Goal: Task Accomplishment & Management: Manage account settings

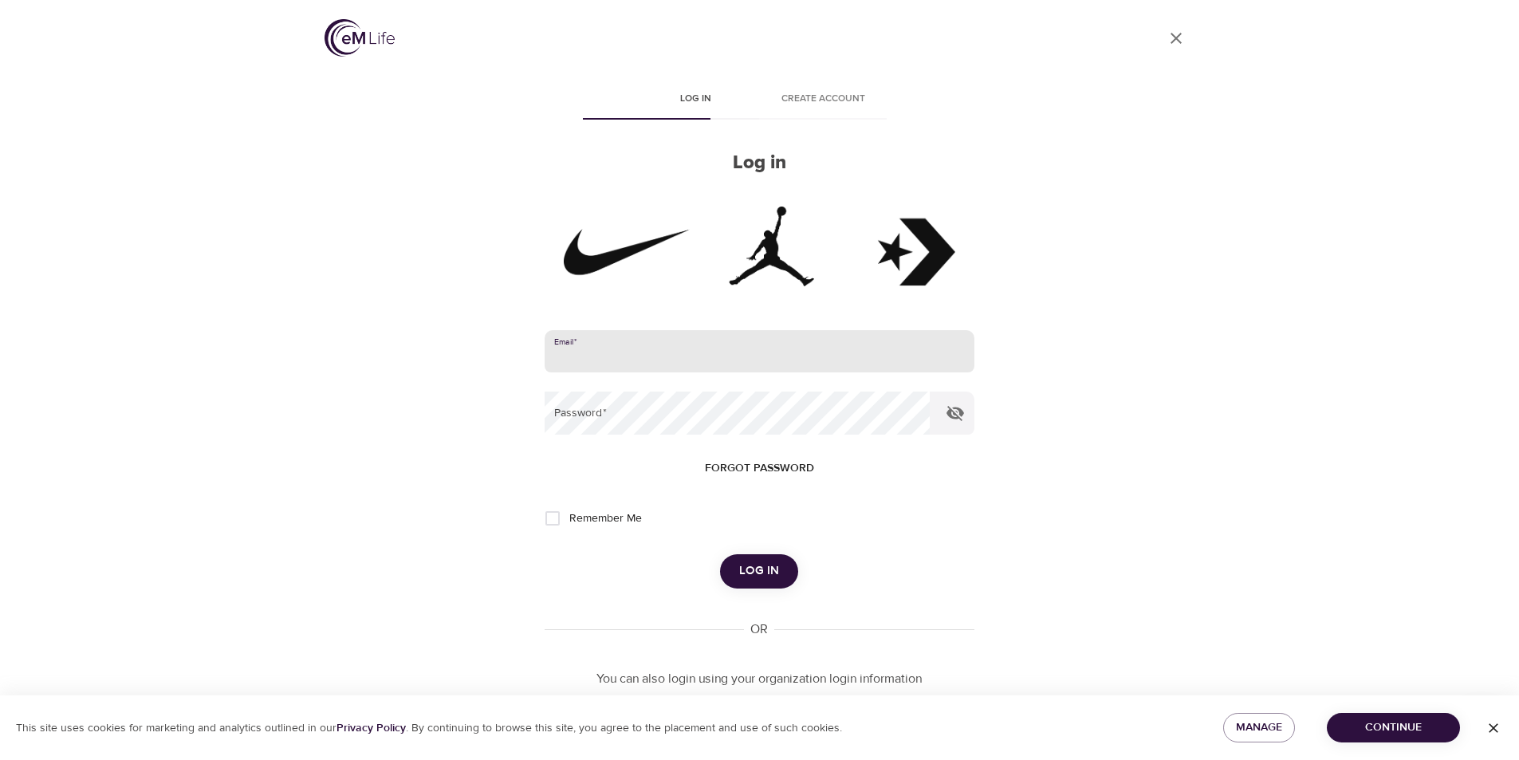
click at [614, 349] on input "email" at bounding box center [760, 351] width 430 height 43
type input "[EMAIL_ADDRESS][DOMAIN_NAME]"
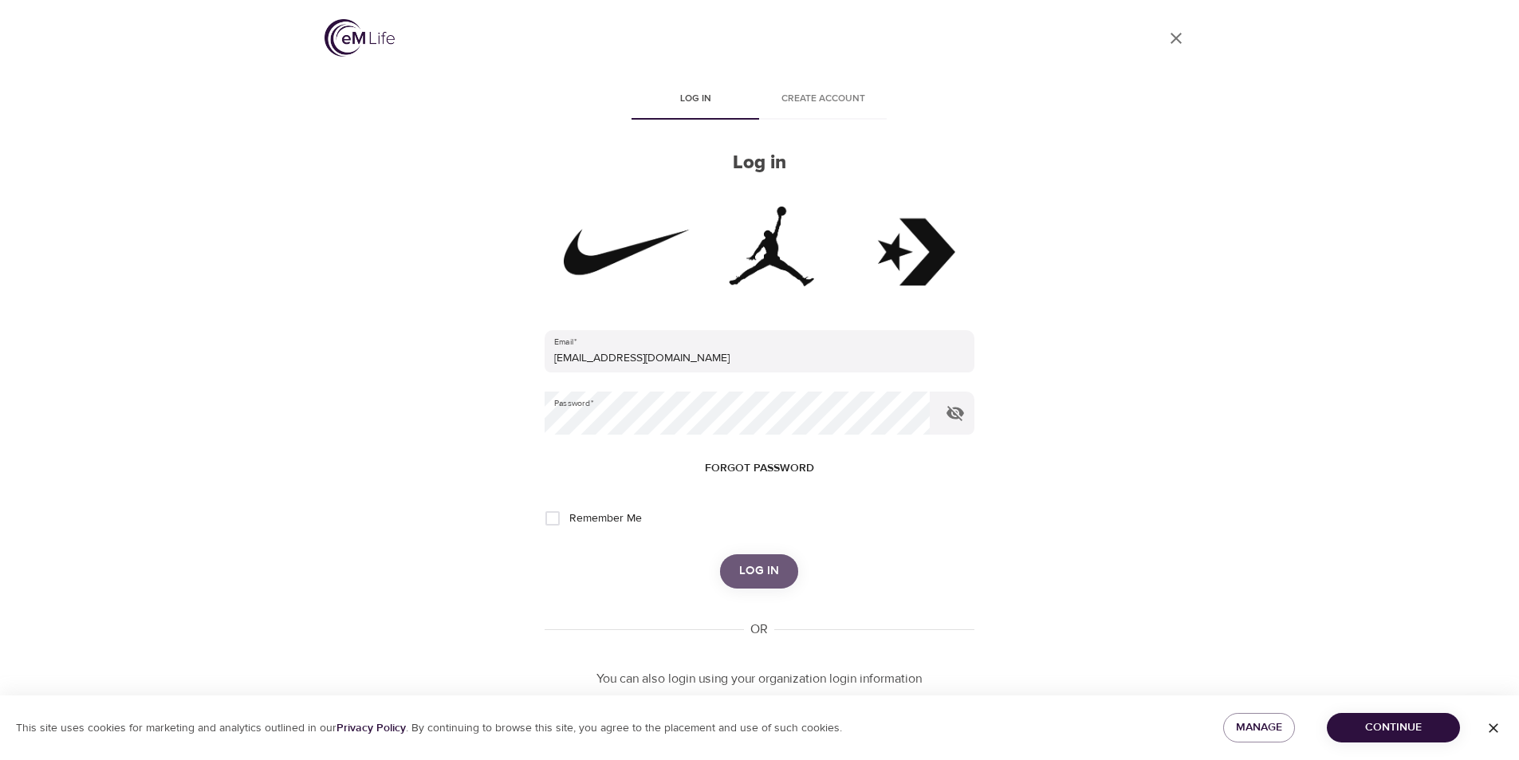
click at [748, 563] on span "Log in" at bounding box center [759, 571] width 40 height 21
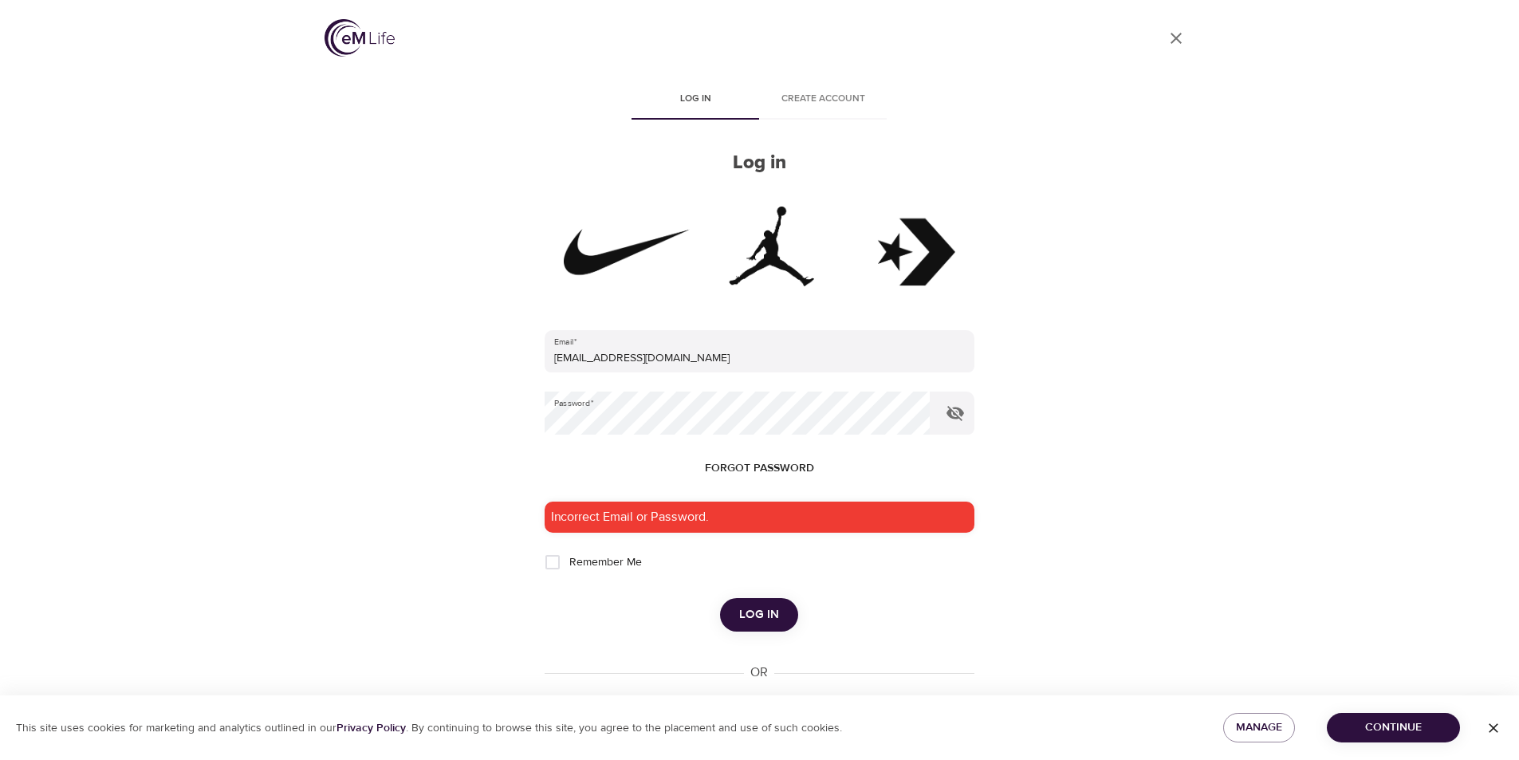
click at [1364, 718] on span "Continue" at bounding box center [1394, 728] width 108 height 20
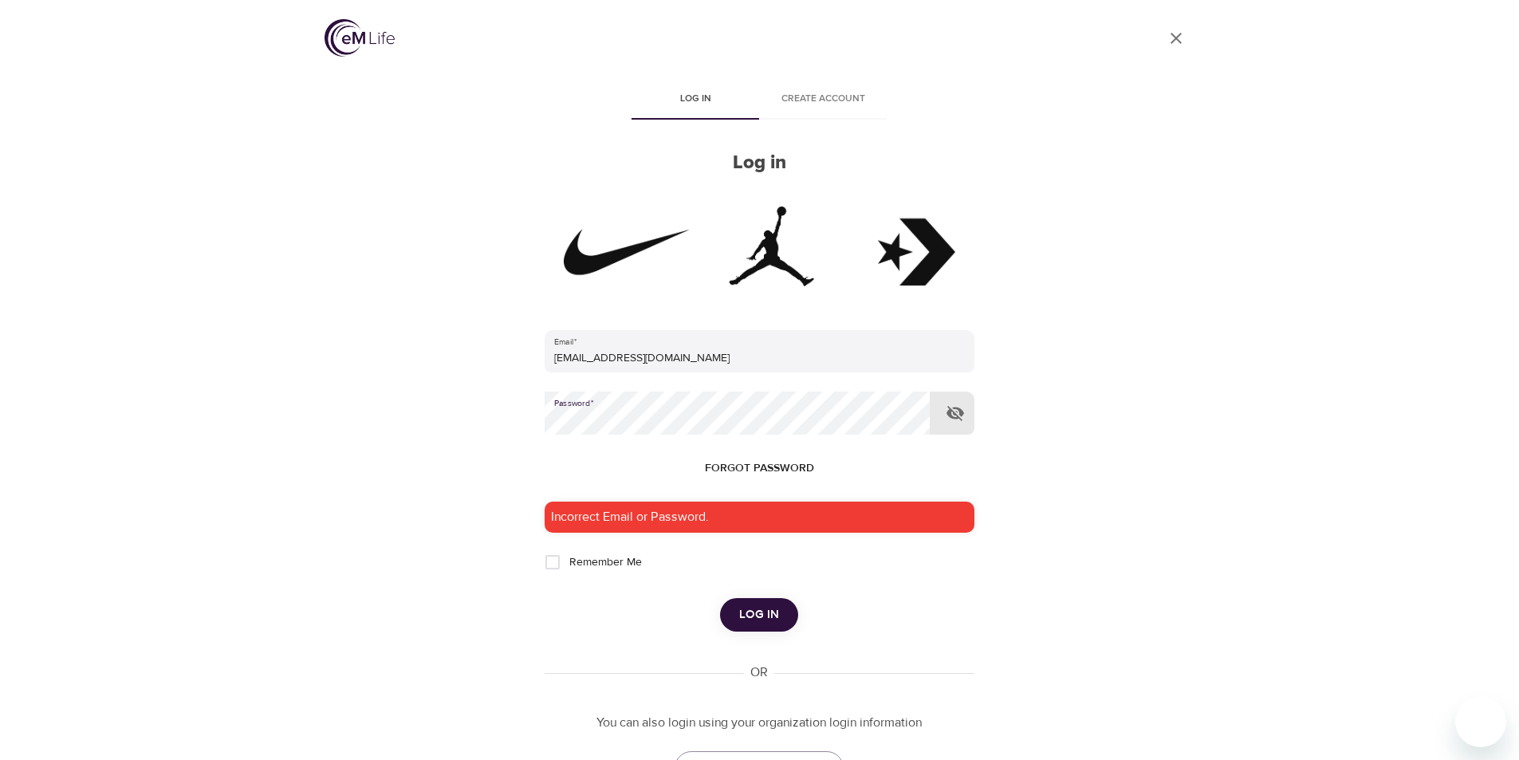
click at [775, 470] on span "Forgot password" at bounding box center [759, 469] width 109 height 20
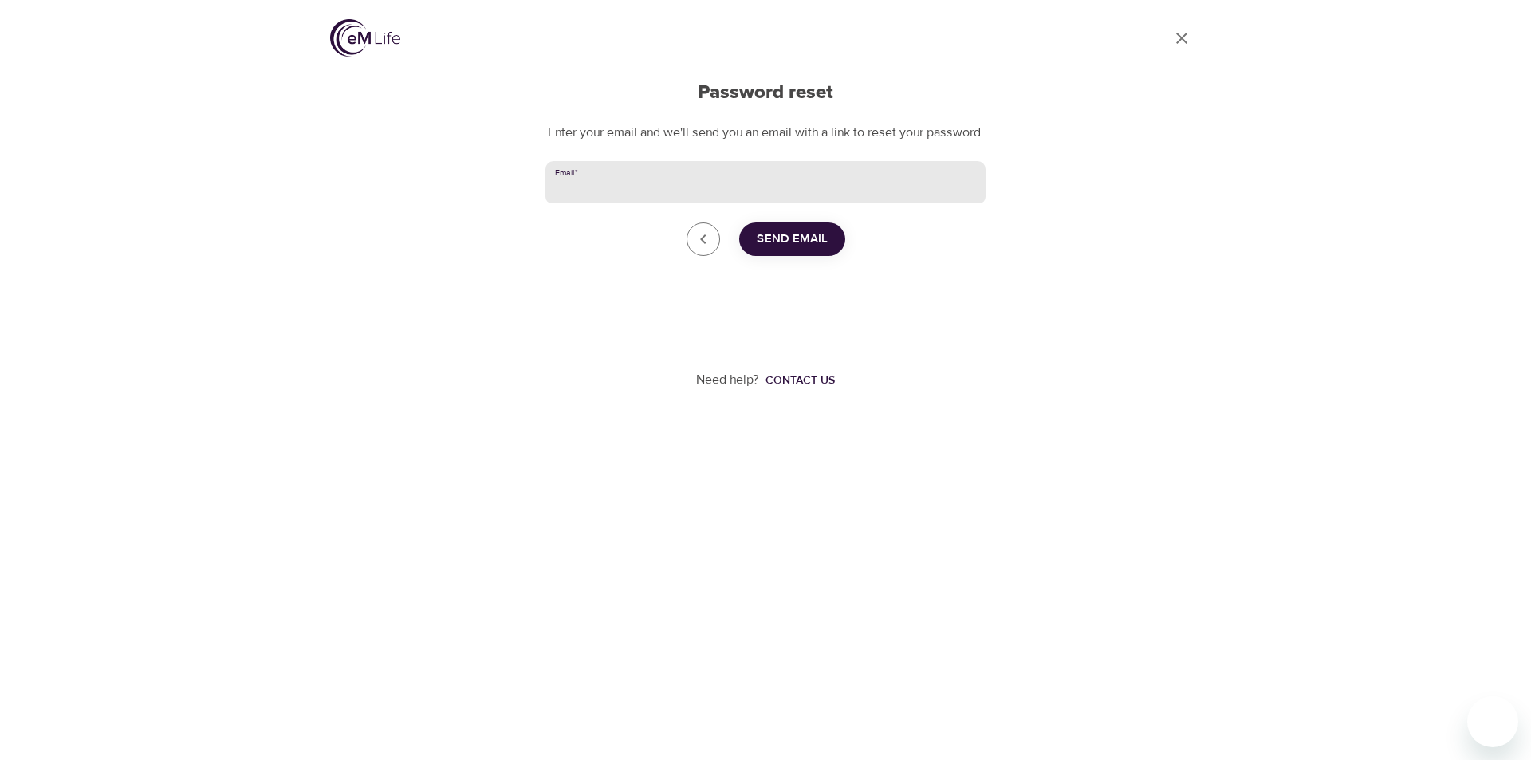
click at [660, 198] on input "Email   *" at bounding box center [765, 182] width 440 height 43
type input "[EMAIL_ADDRESS][DOMAIN_NAME]"
click at [811, 250] on span "Send Email" at bounding box center [792, 239] width 71 height 21
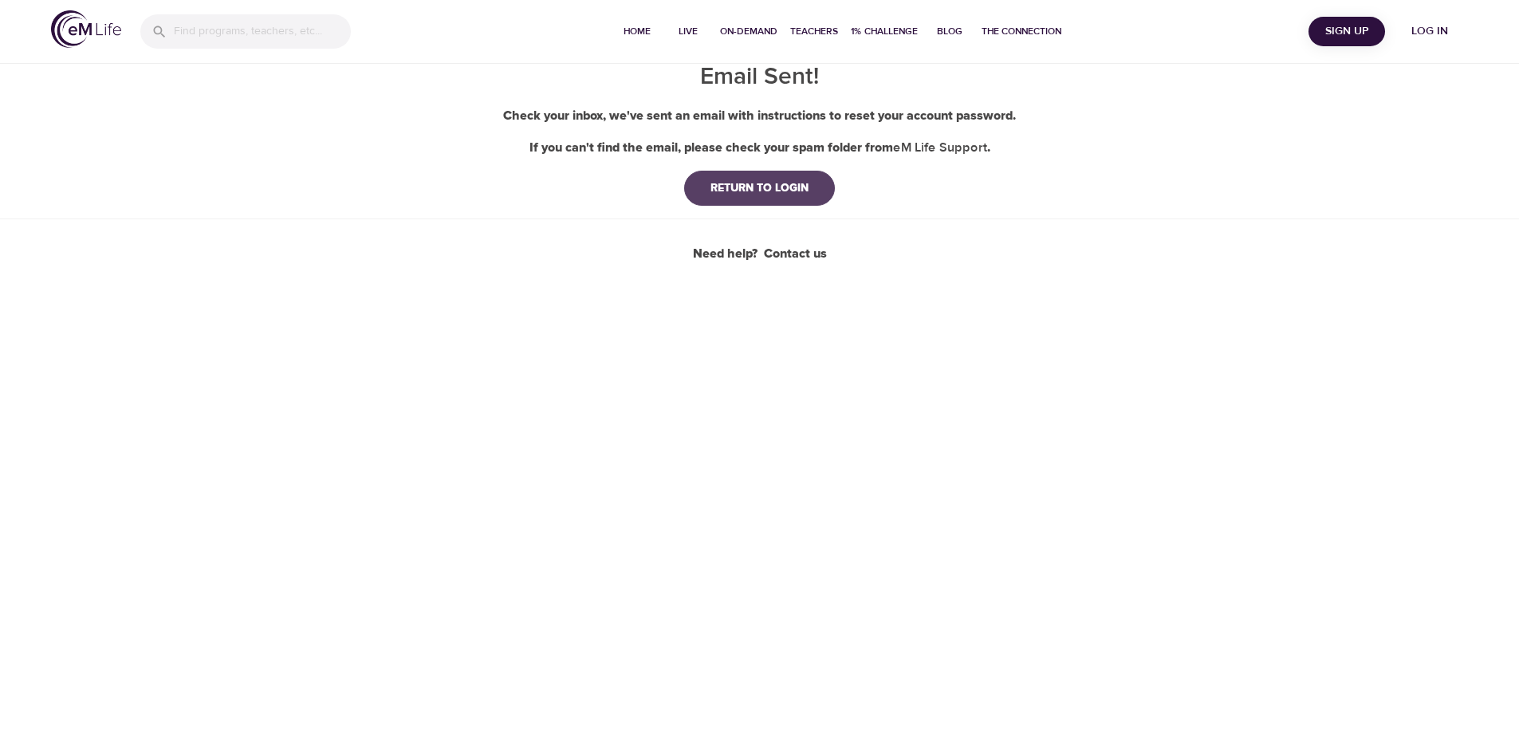
click at [774, 184] on div "RETURN TO LOGIN" at bounding box center [760, 188] width 124 height 16
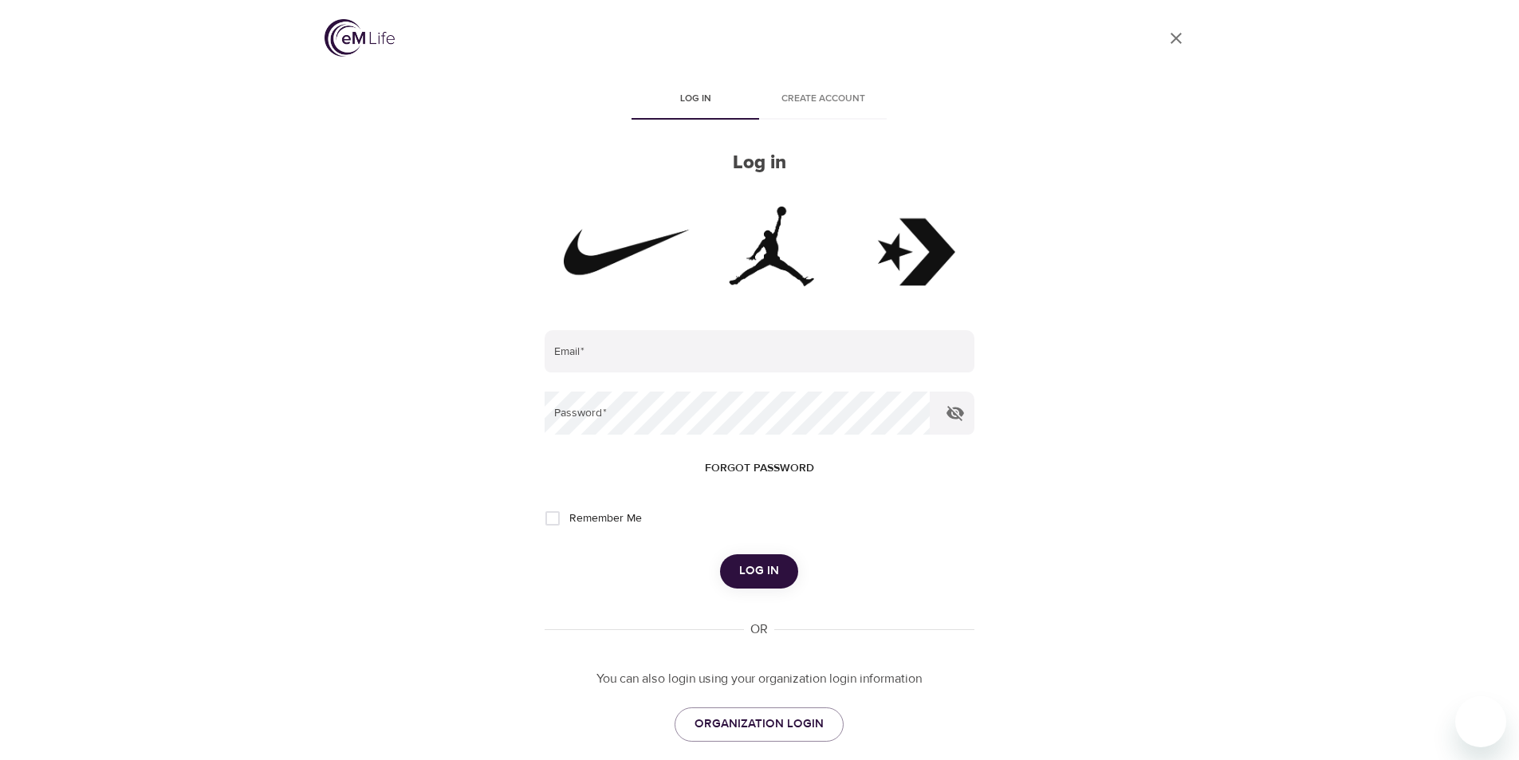
click at [818, 94] on span "Create account" at bounding box center [823, 99] width 108 height 17
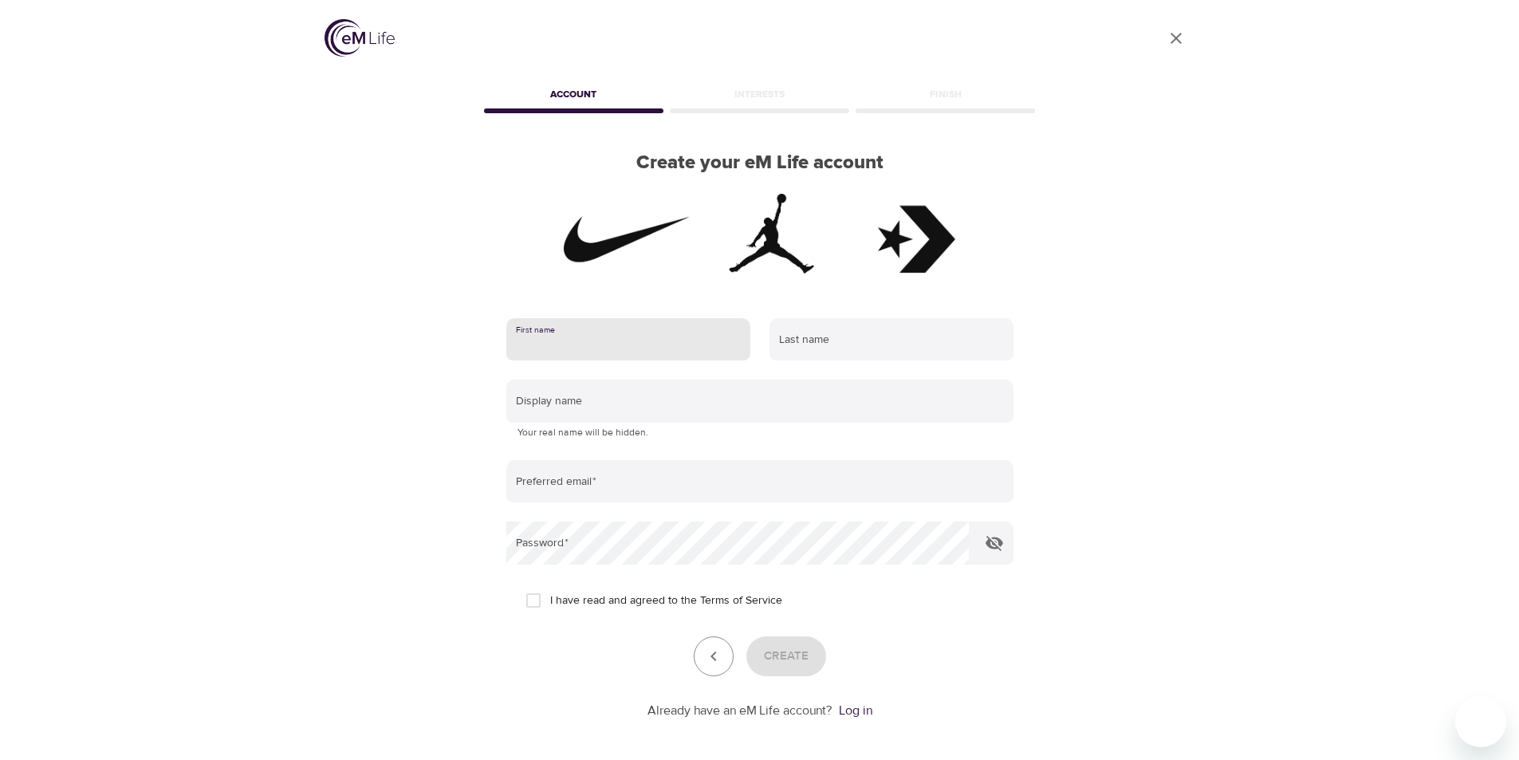
click at [597, 346] on input "text" at bounding box center [628, 339] width 244 height 43
type input "Katelyn"
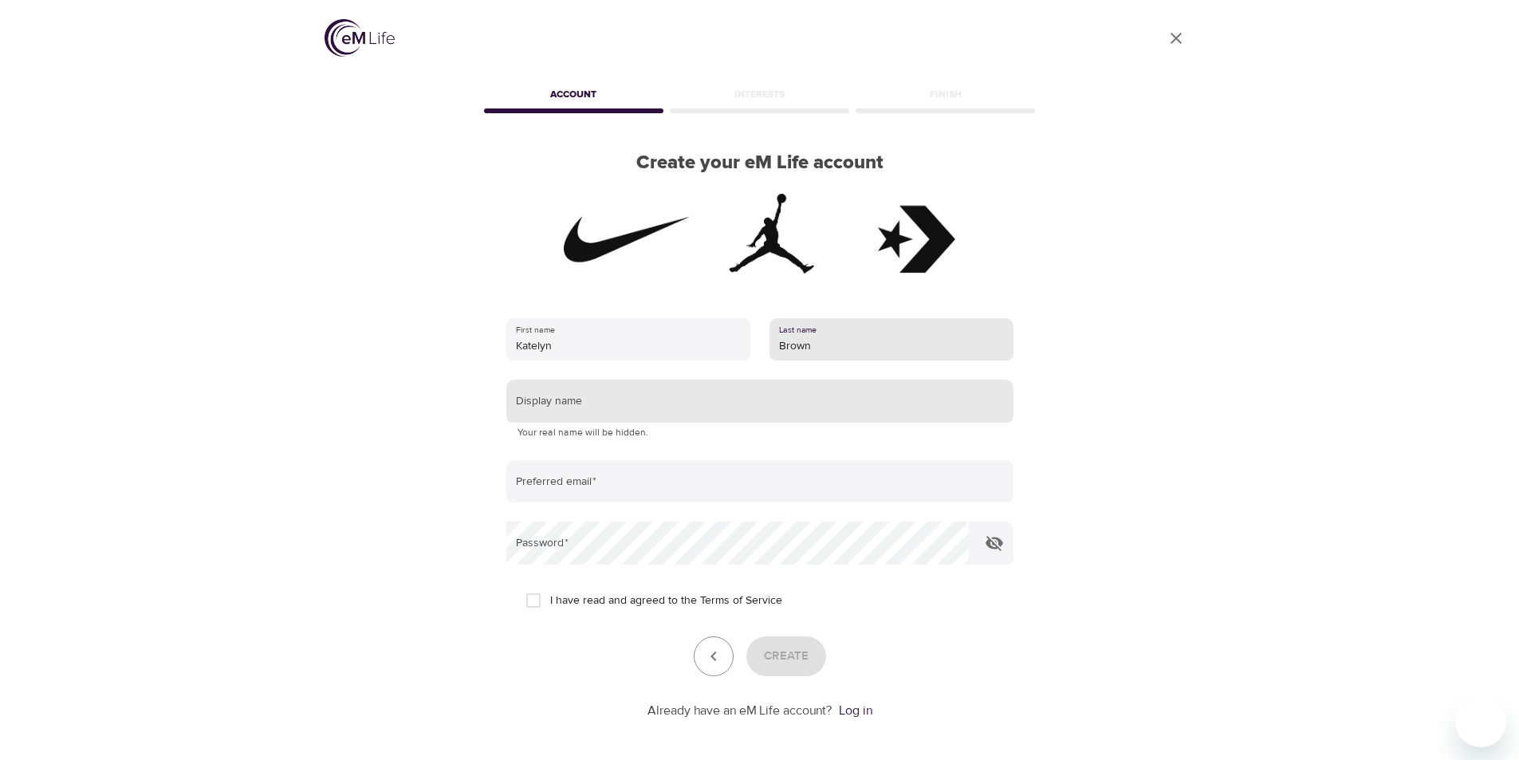
type input "Brown"
click at [624, 400] on input "text" at bounding box center [759, 401] width 507 height 43
type input "Kjvujas"
click at [679, 413] on input "Kjvujas" at bounding box center [759, 401] width 507 height 43
click at [677, 411] on input "Kjvujas" at bounding box center [759, 401] width 507 height 43
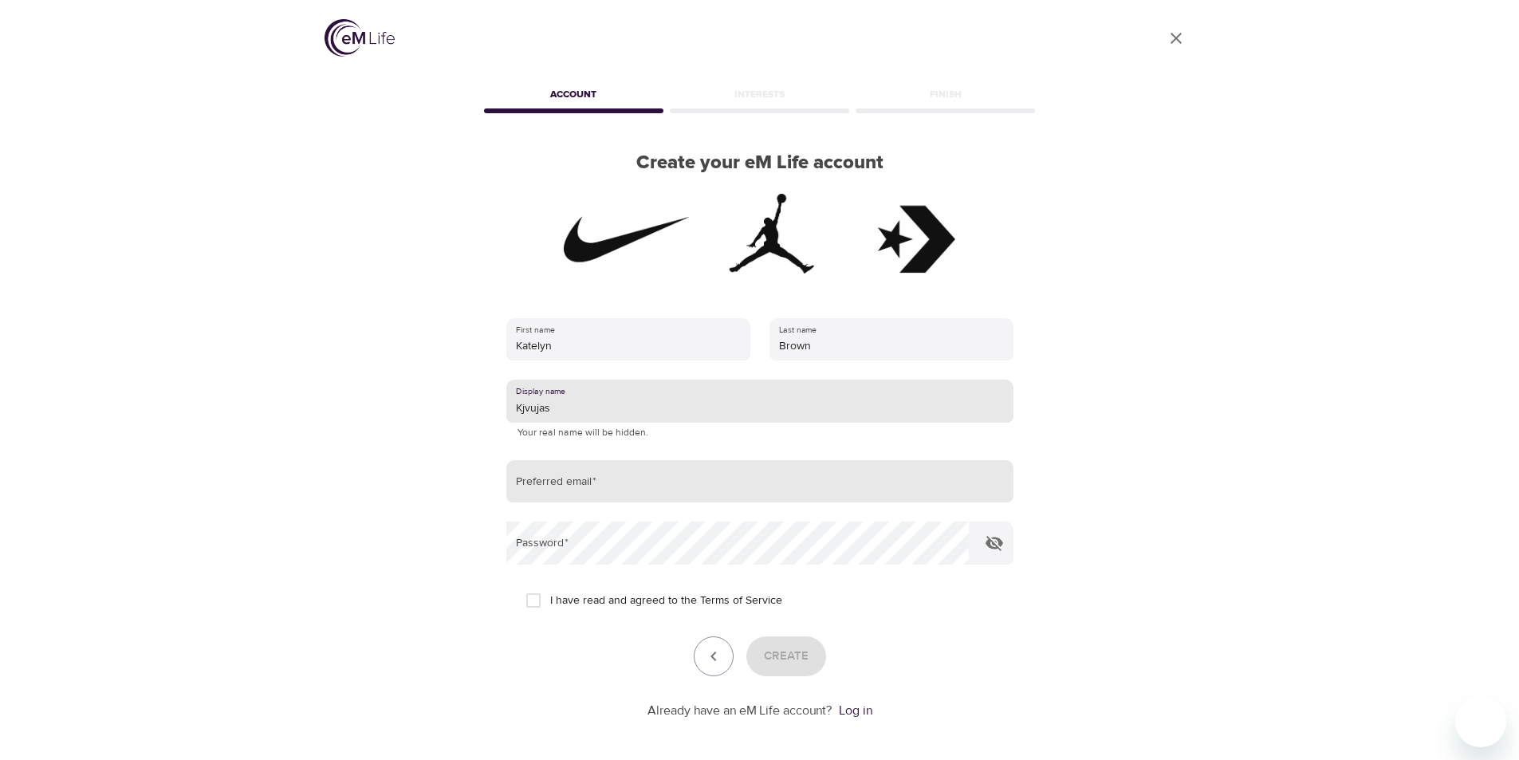
click at [660, 481] on input "email" at bounding box center [759, 481] width 507 height 43
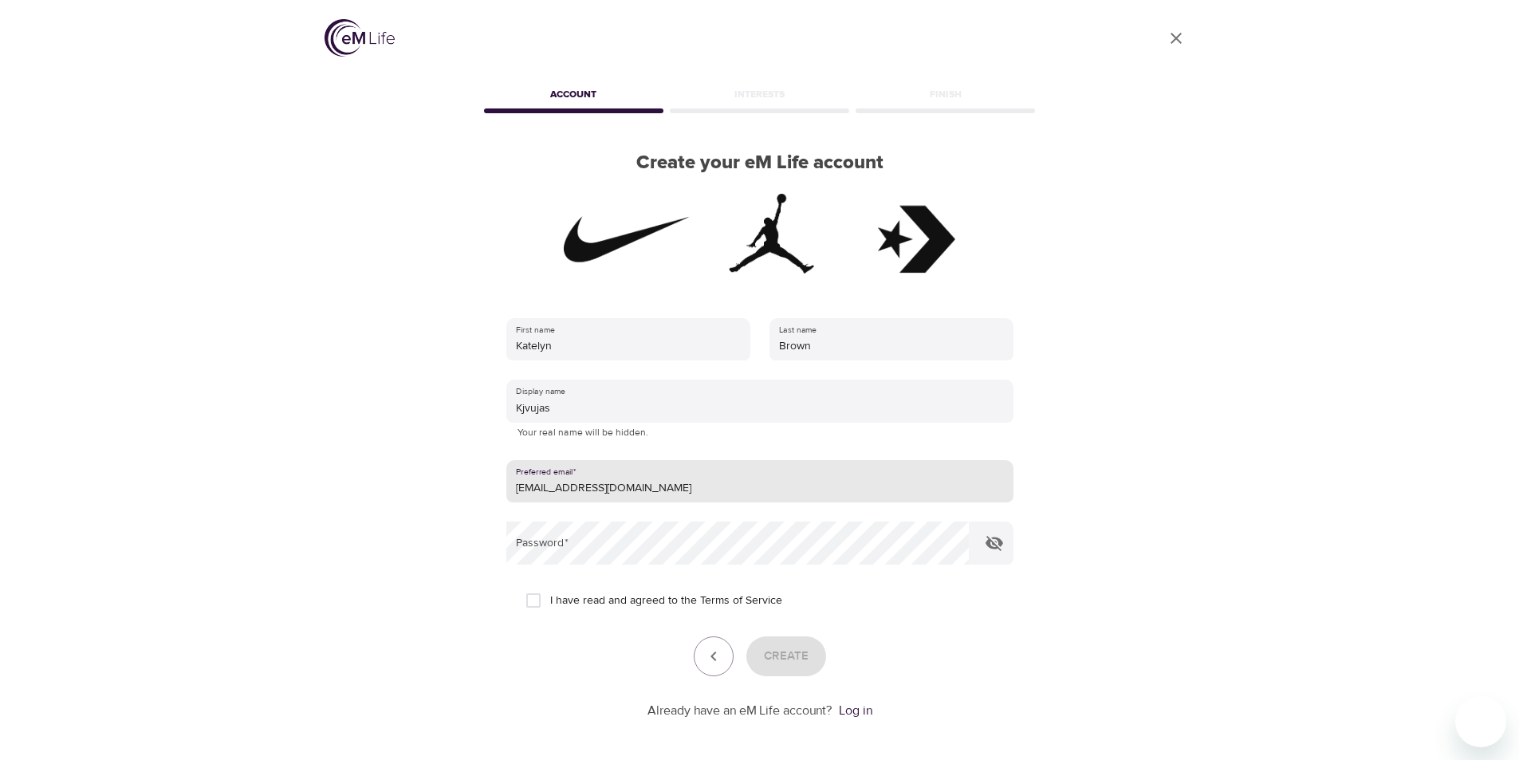
type input "kjvujas@gmail.com"
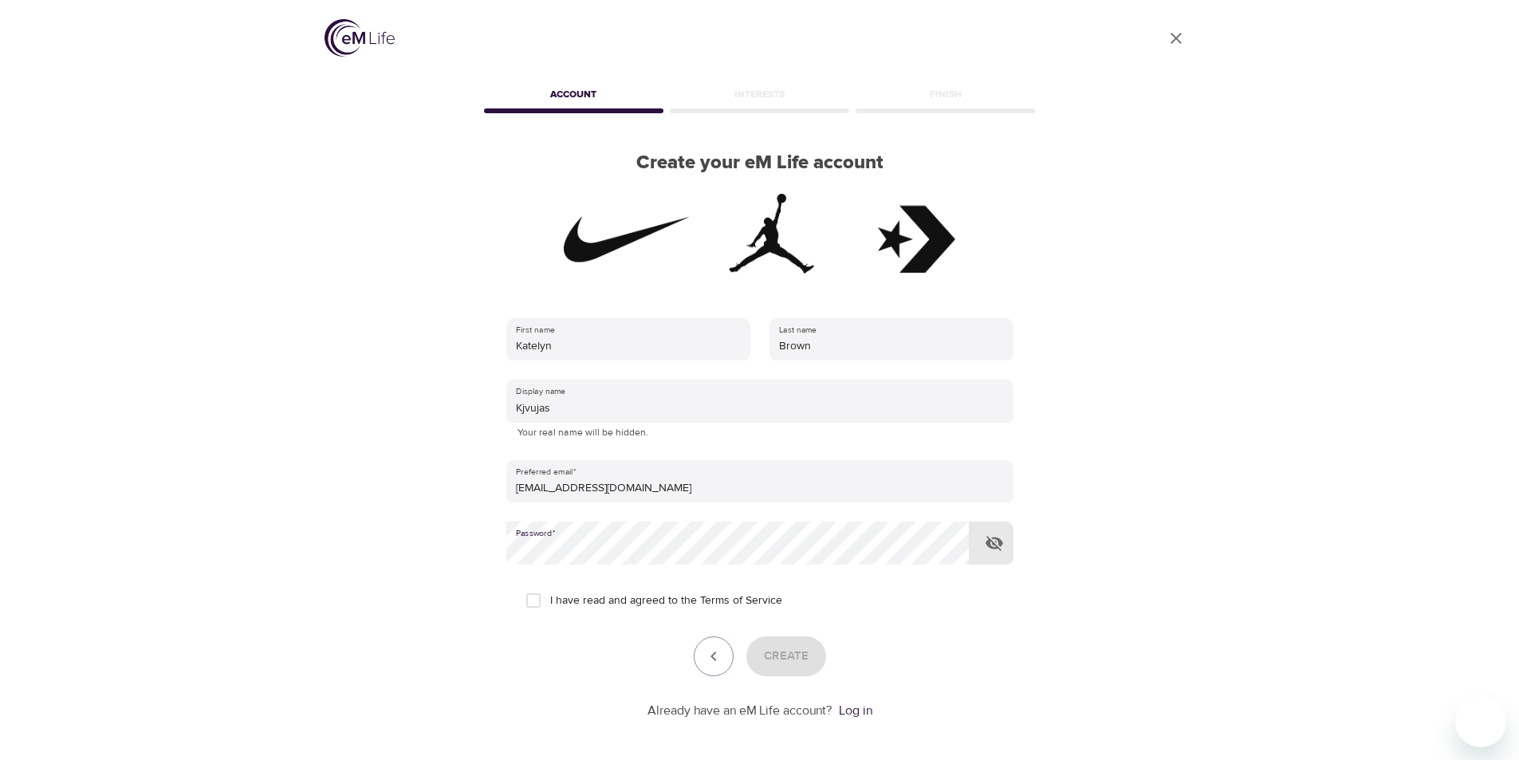
click at [533, 603] on input "I have read and agreed to the Terms of Service" at bounding box center [533, 600] width 33 height 33
checkbox input "true"
click at [777, 658] on span "Create" at bounding box center [786, 656] width 45 height 21
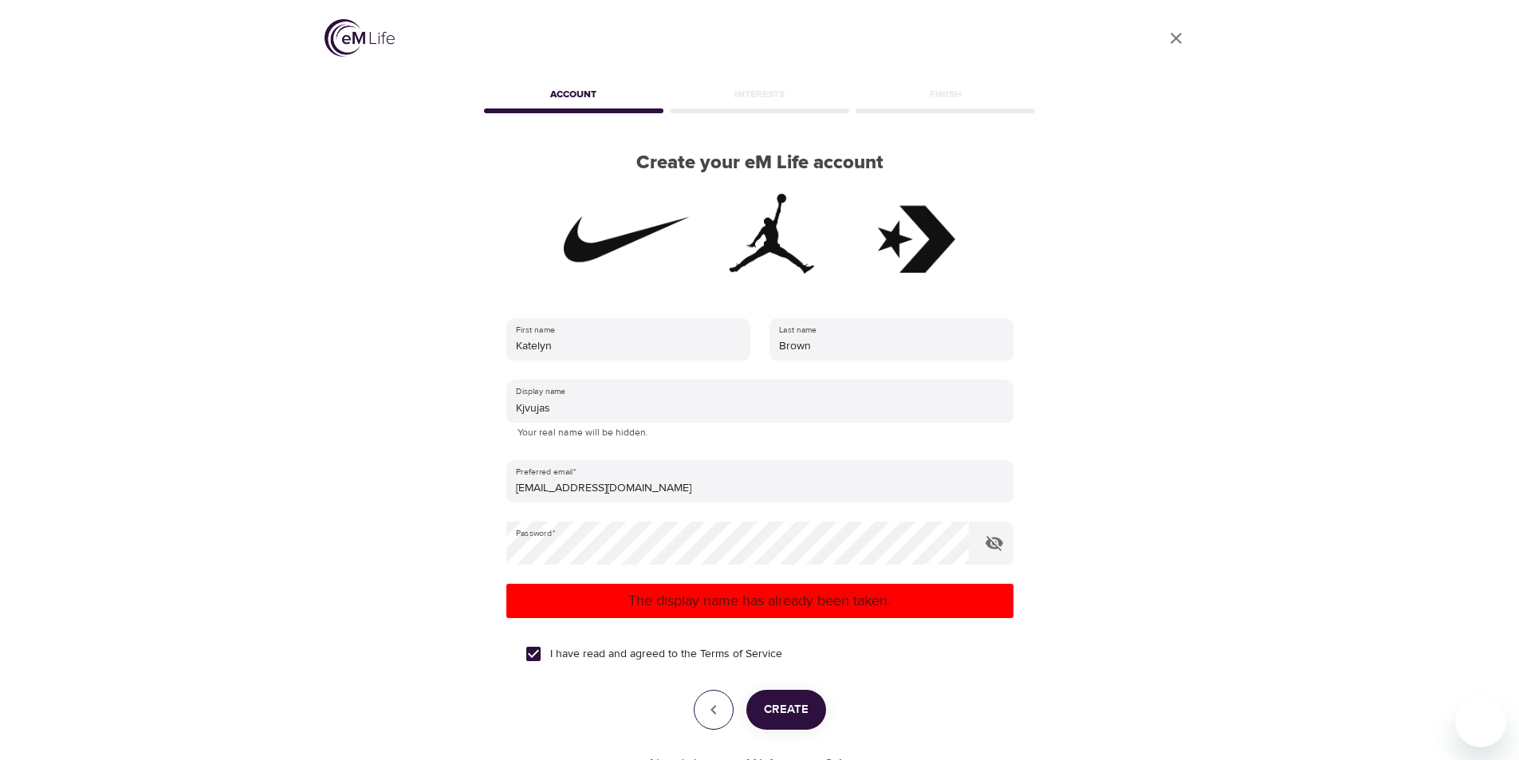
click at [726, 700] on button "button" at bounding box center [714, 710] width 40 height 40
click at [726, 703] on button "button" at bounding box center [714, 710] width 40 height 40
click at [695, 701] on button "button" at bounding box center [714, 710] width 40 height 40
click at [704, 702] on icon "button" at bounding box center [713, 709] width 19 height 19
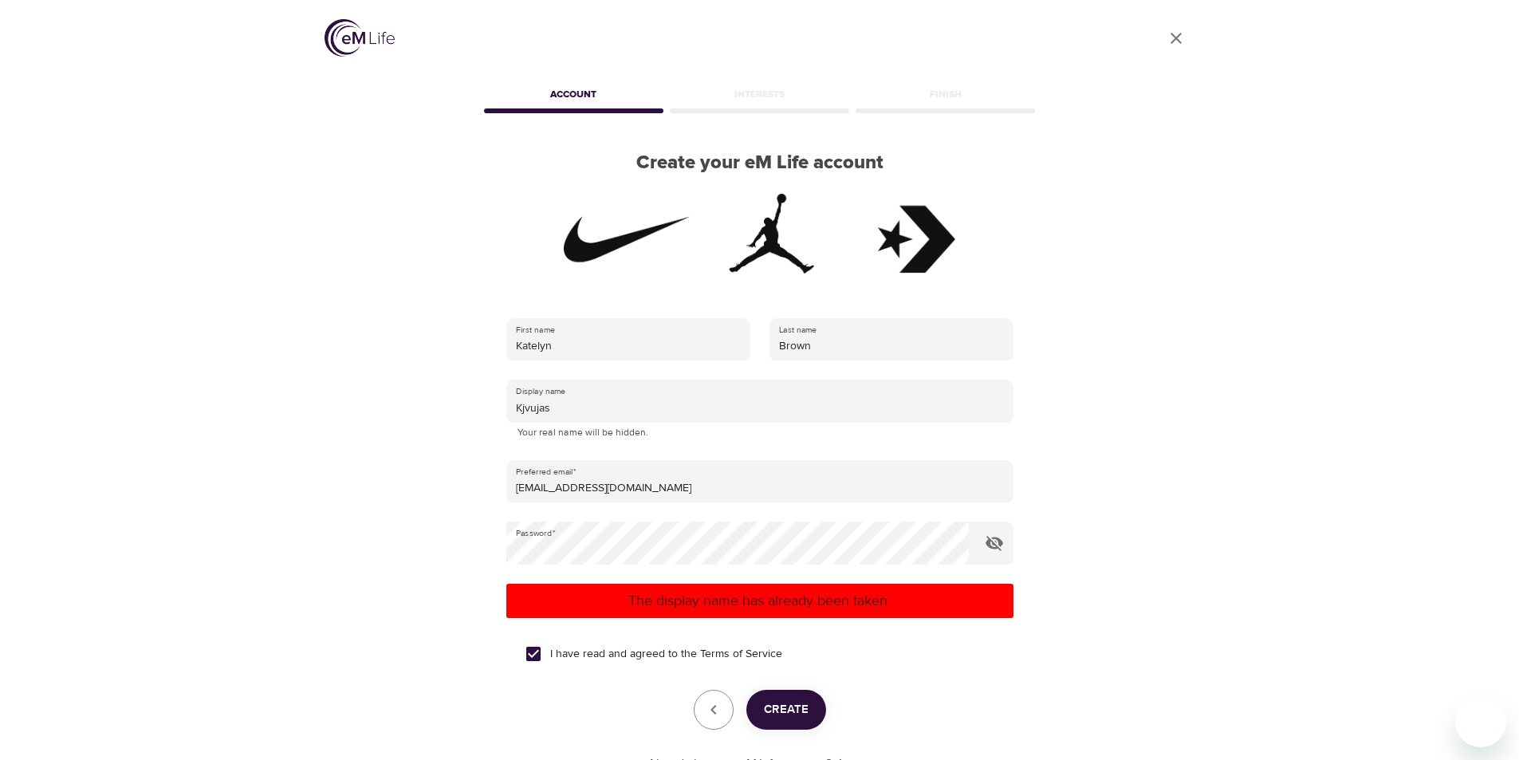
click at [1175, 37] on icon "close" at bounding box center [1176, 38] width 11 height 11
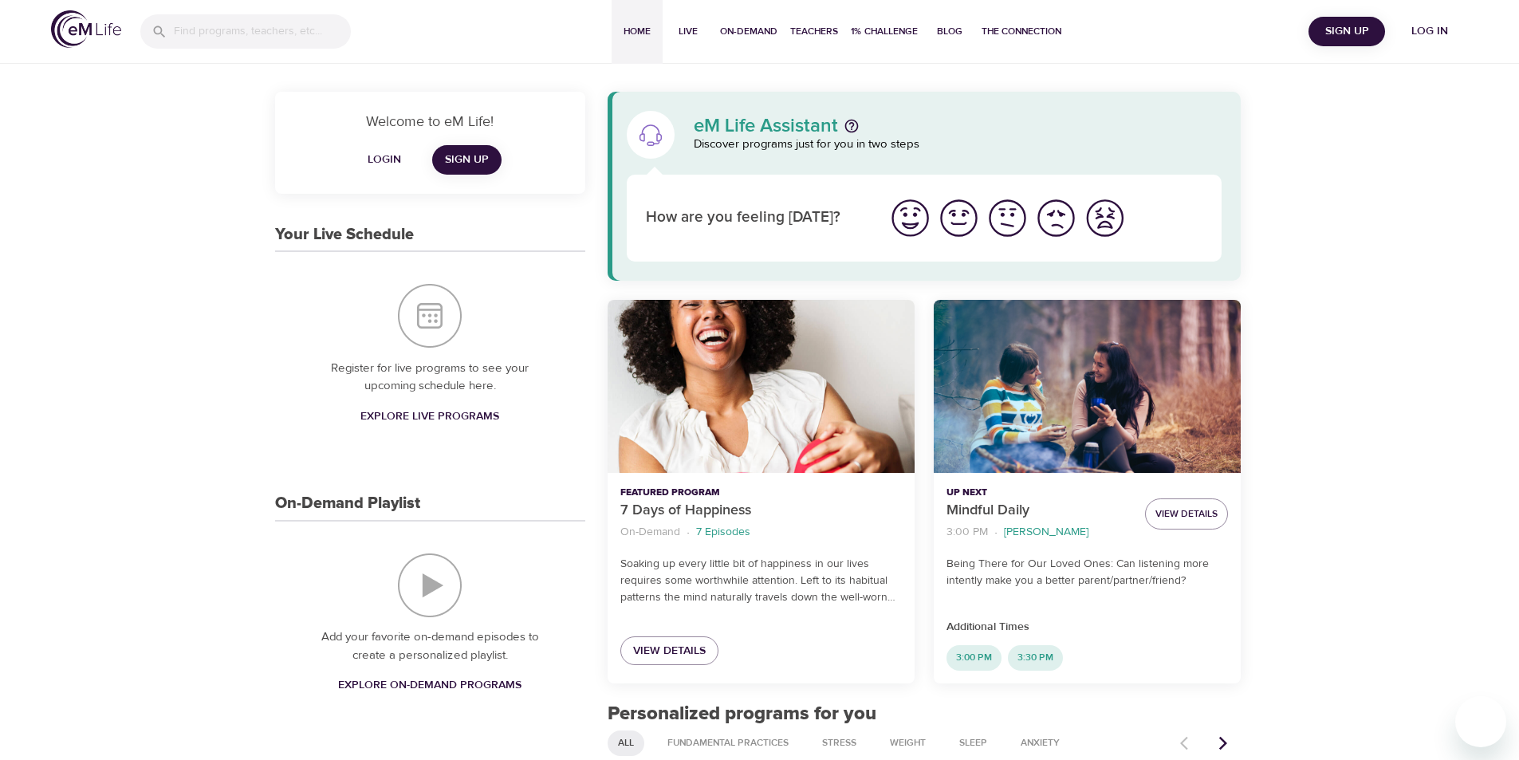
click at [1447, 25] on span "Log in" at bounding box center [1430, 32] width 64 height 20
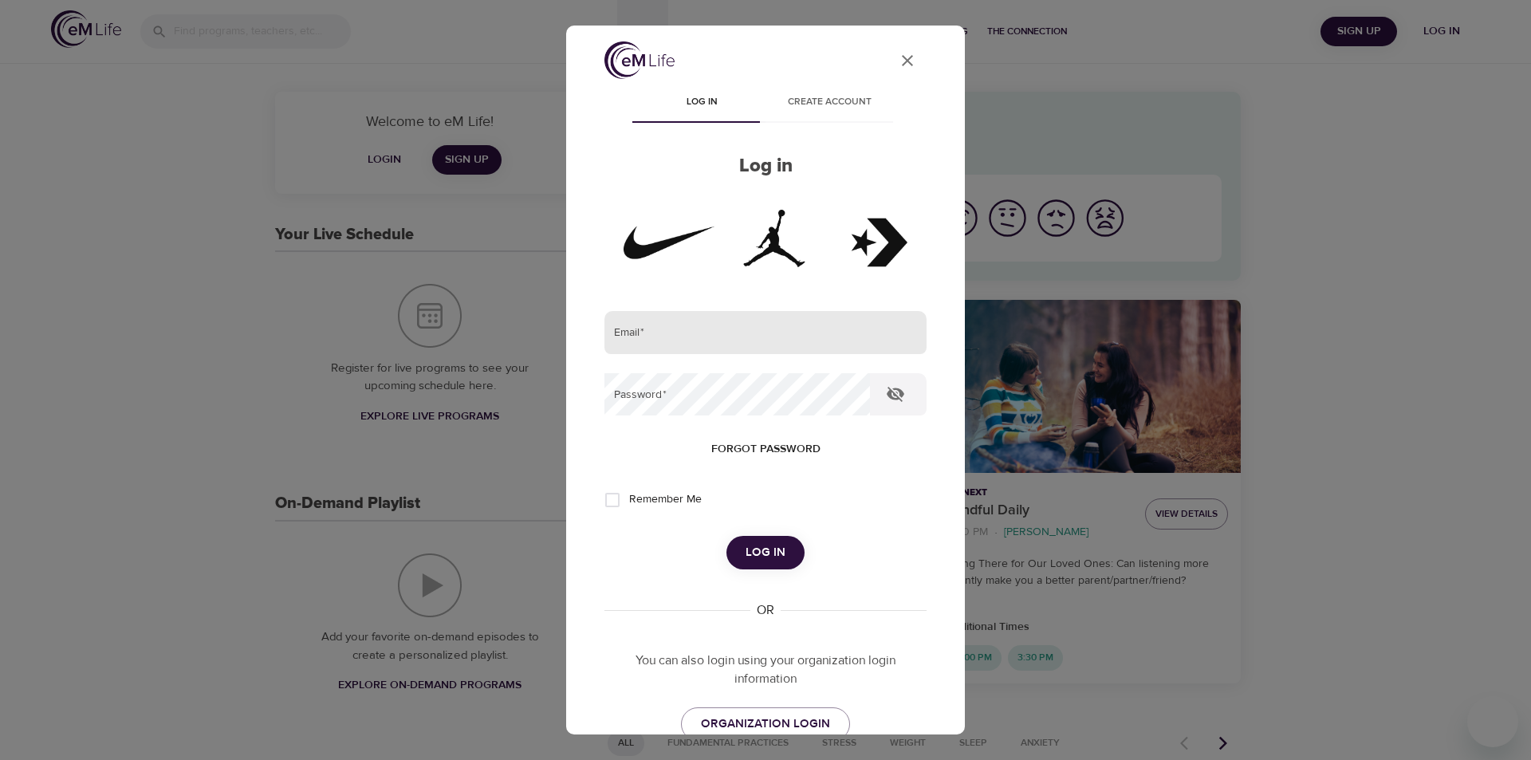
click at [691, 325] on input "email" at bounding box center [765, 332] width 322 height 43
click at [727, 536] on button "Log in" at bounding box center [766, 552] width 78 height 33
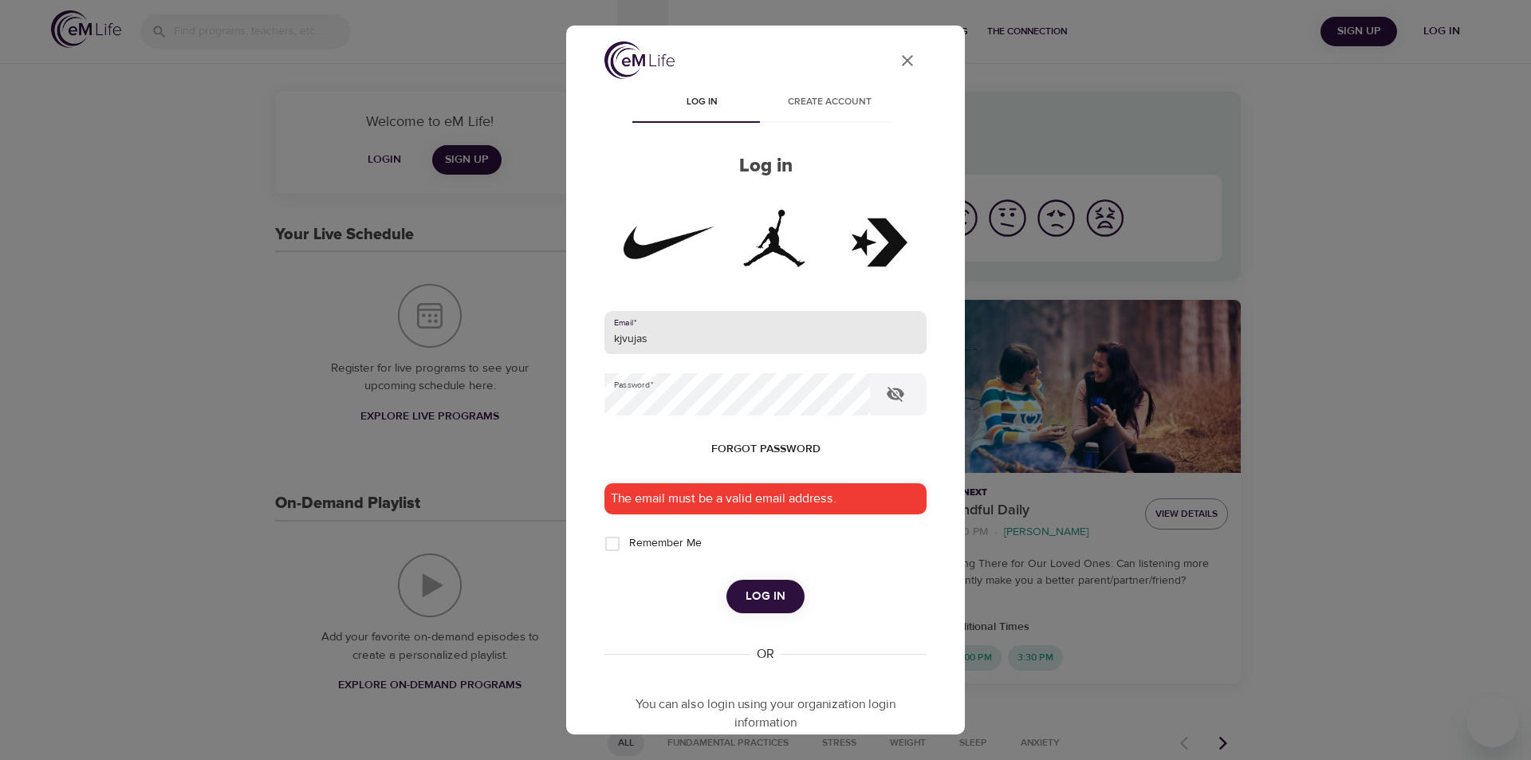
click at [693, 342] on input "kjvujas" at bounding box center [765, 332] width 322 height 43
click at [760, 593] on span "Log in" at bounding box center [766, 596] width 40 height 21
click at [763, 332] on input "kjvujas@gmail.com" at bounding box center [765, 332] width 322 height 43
type input "k"
type input "[EMAIL_ADDRESS][DOMAIN_NAME]"
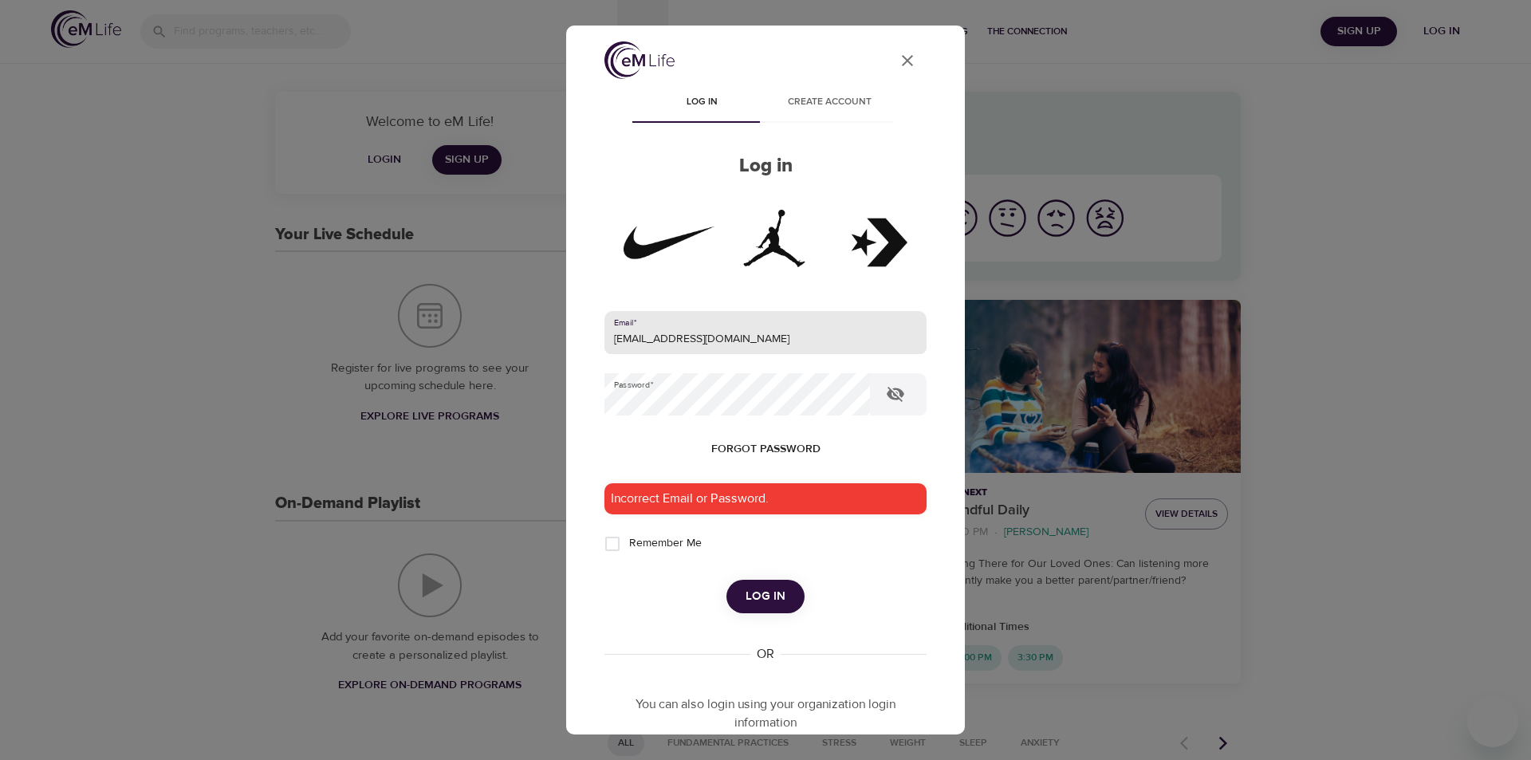
click at [754, 439] on span "Forgot password" at bounding box center [765, 449] width 109 height 20
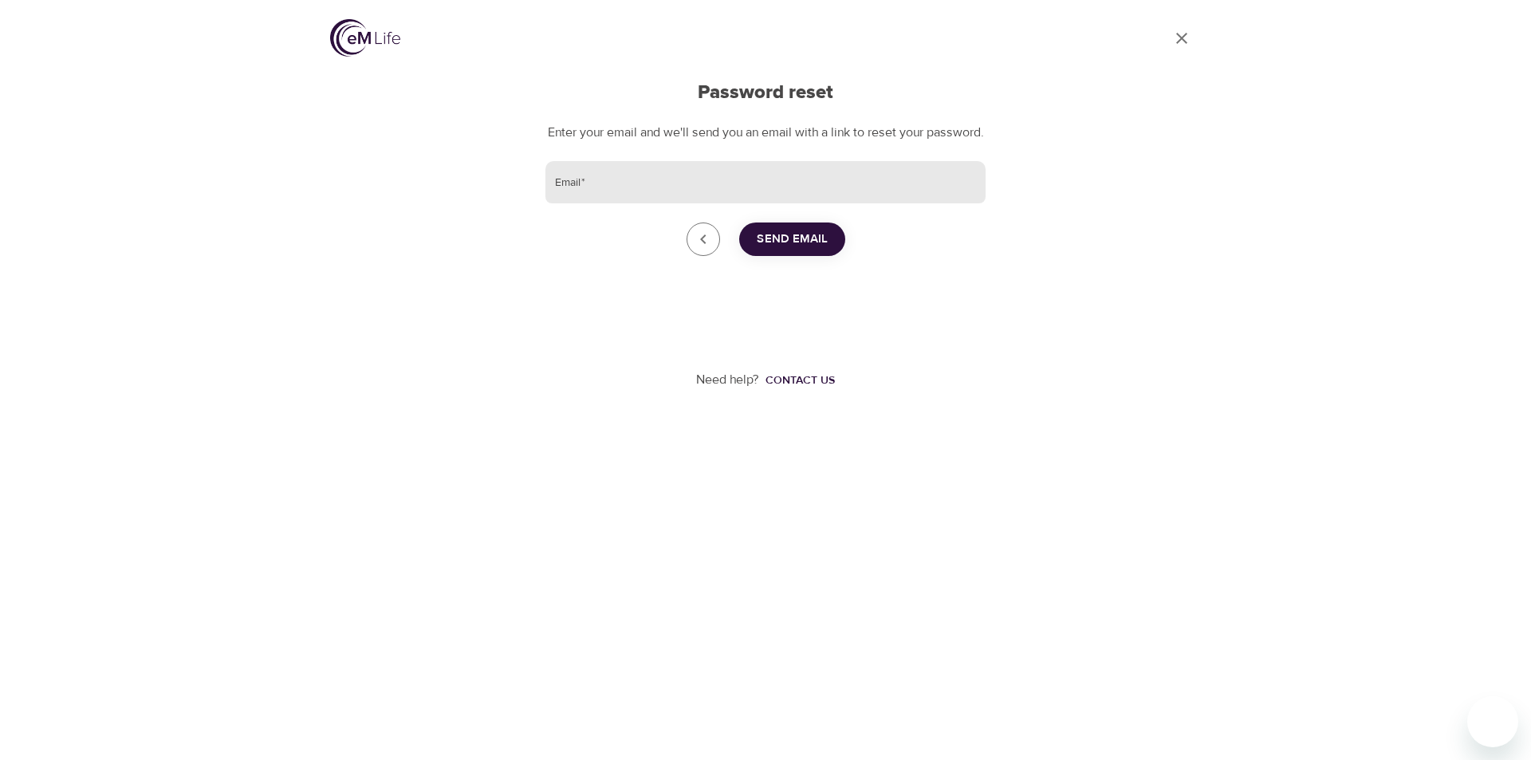
click at [701, 189] on input "Email   *" at bounding box center [765, 182] width 440 height 43
type input "kjvujas@gmail.com"
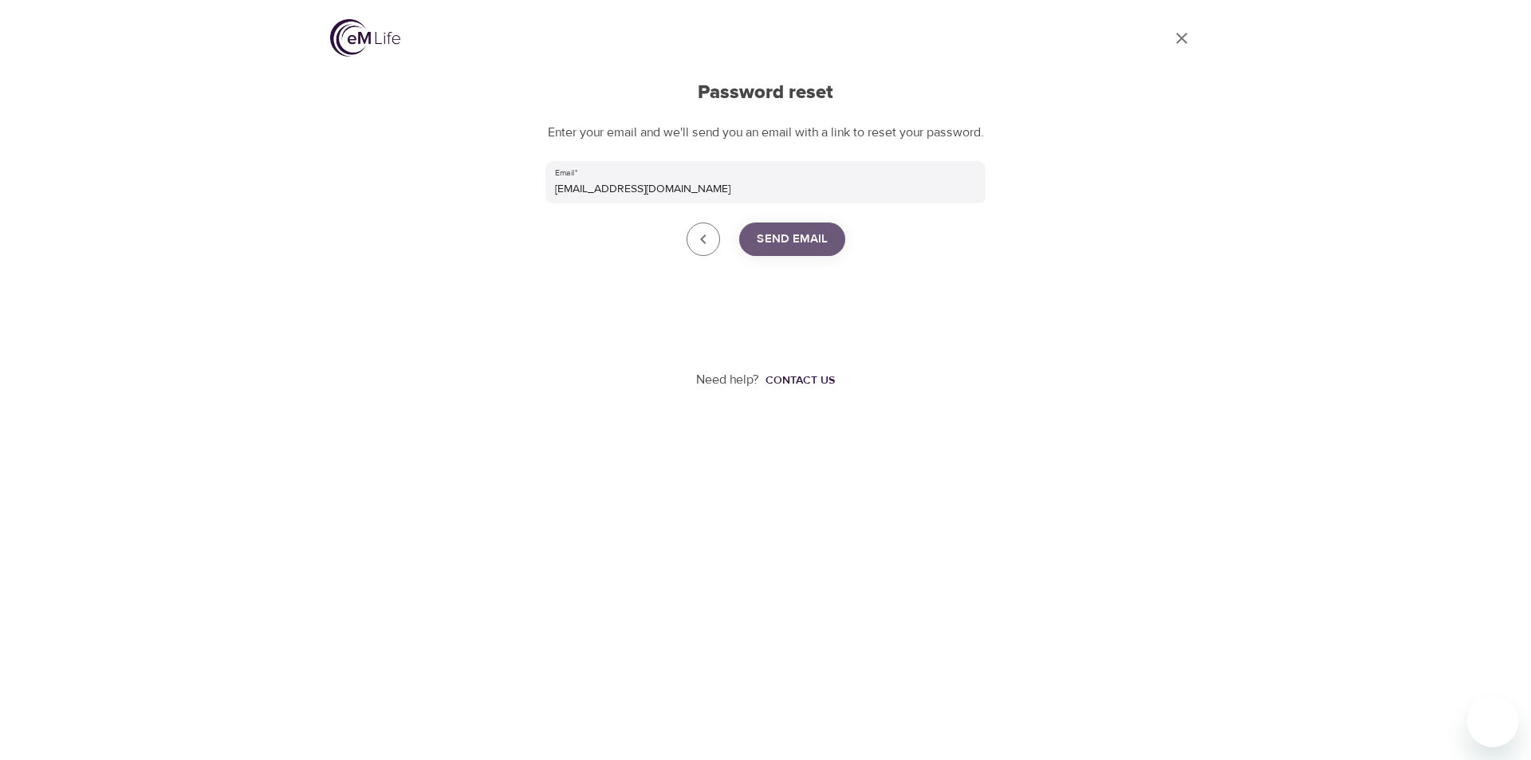
click at [788, 250] on span "Send Email" at bounding box center [792, 239] width 71 height 21
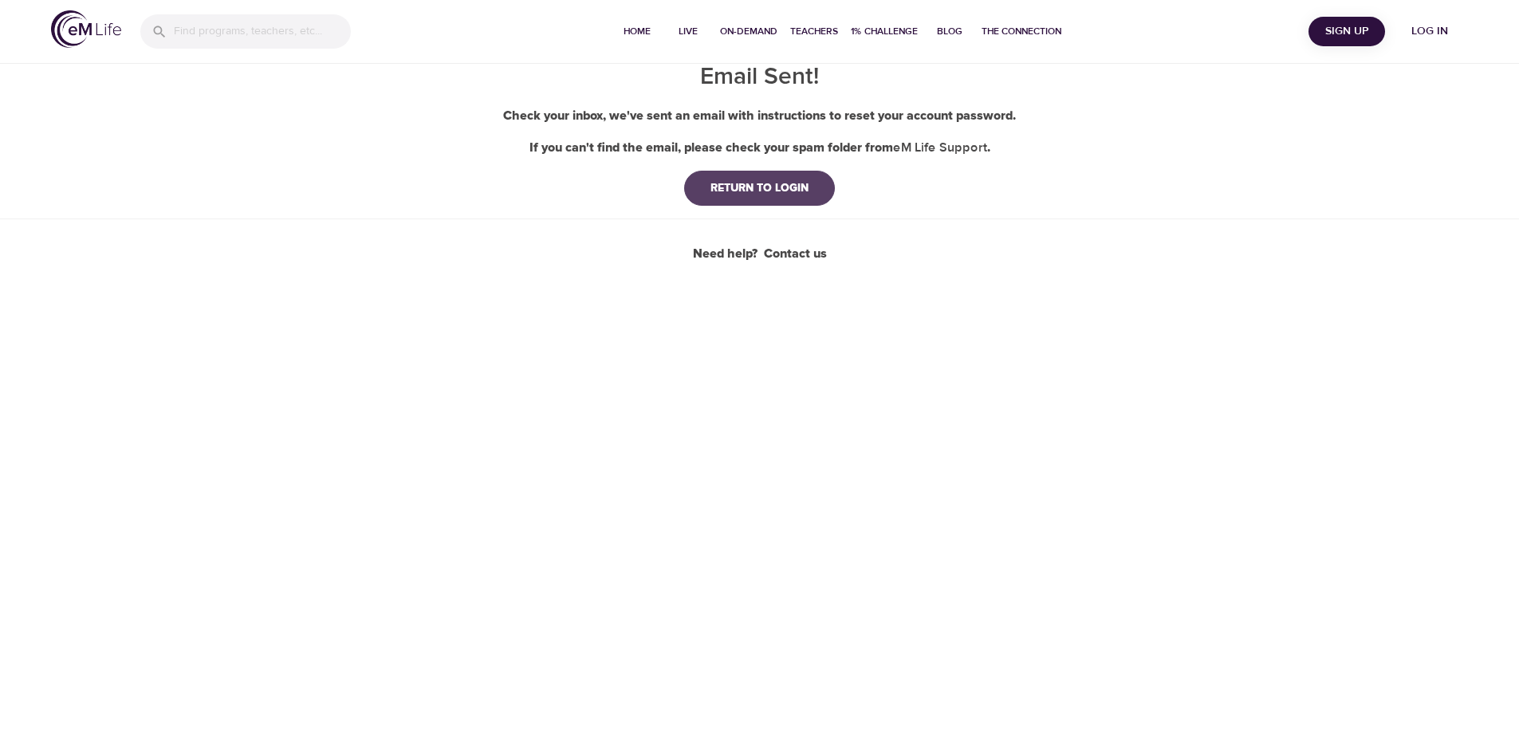
click at [776, 190] on div "RETURN TO LOGIN" at bounding box center [760, 188] width 124 height 16
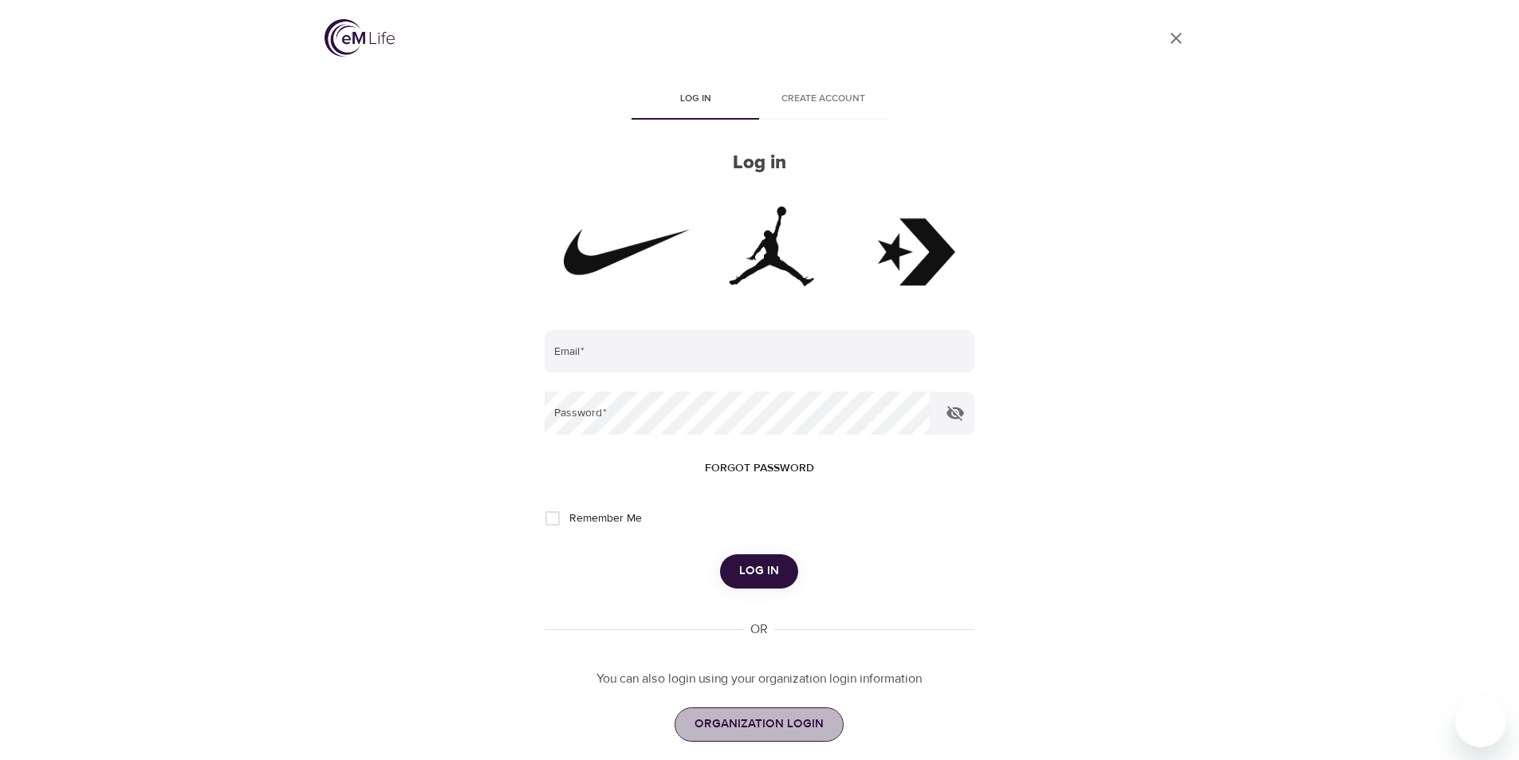
click at [820, 726] on span "ORGANIZATION LOGIN" at bounding box center [759, 724] width 129 height 21
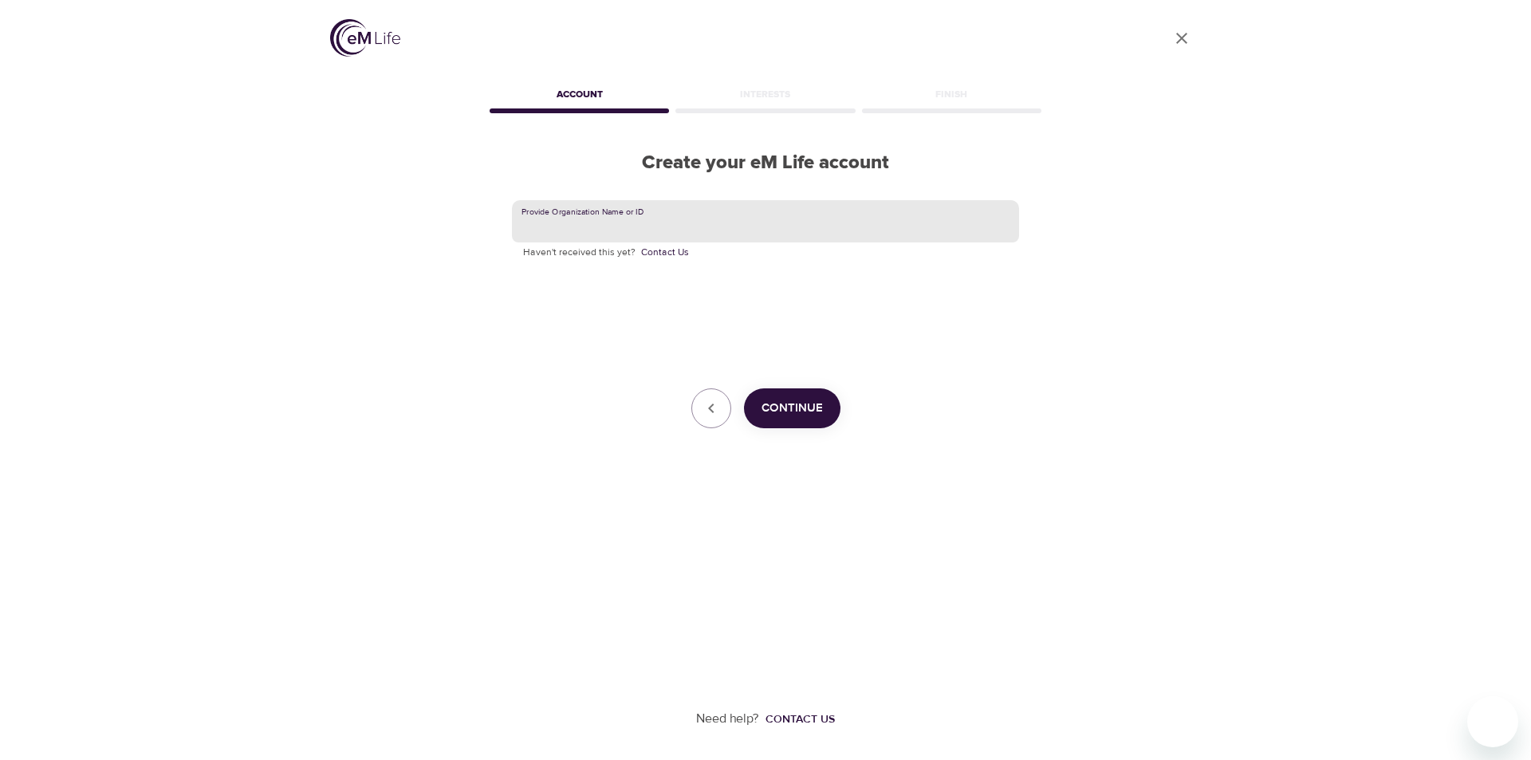
click at [608, 225] on input "text" at bounding box center [765, 221] width 507 height 43
type input "nike"
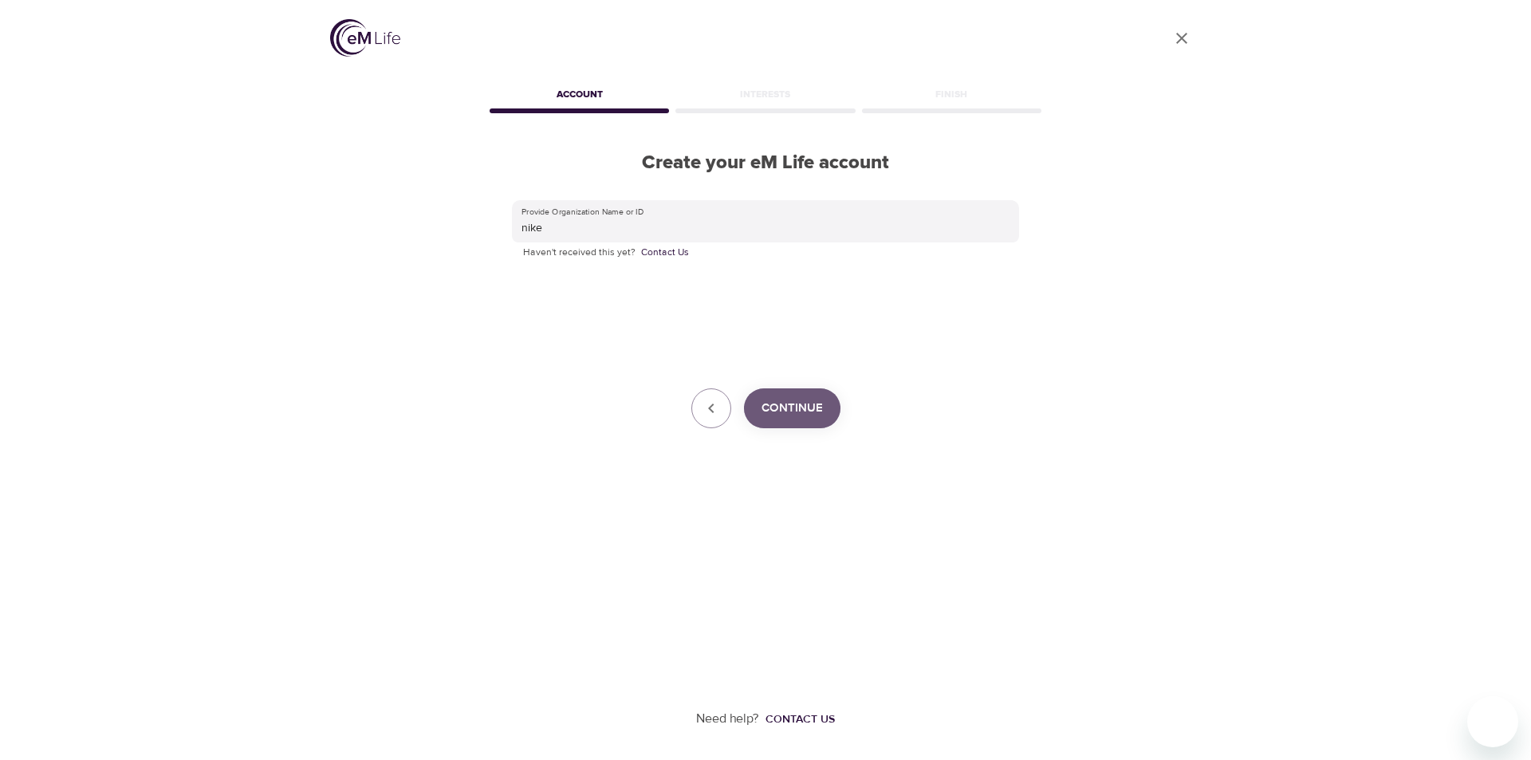
click at [787, 397] on button "Continue" at bounding box center [792, 408] width 96 height 40
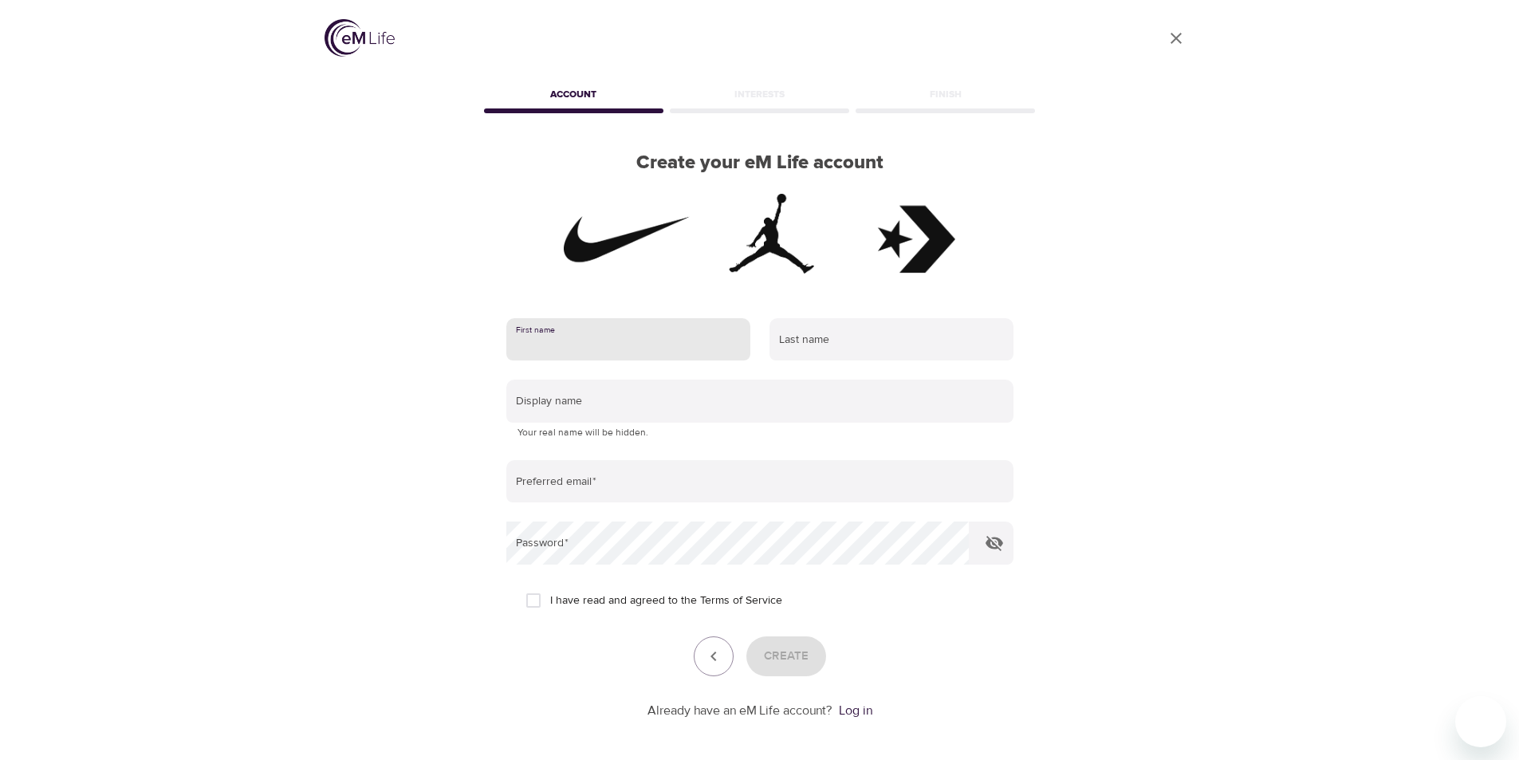
click at [622, 330] on input "text" at bounding box center [628, 339] width 244 height 43
click at [491, 287] on div "Create your eM Life account First name Last name Display name Your real name wi…" at bounding box center [760, 449] width 558 height 594
click at [1175, 40] on icon "User Profile" at bounding box center [1176, 38] width 19 height 19
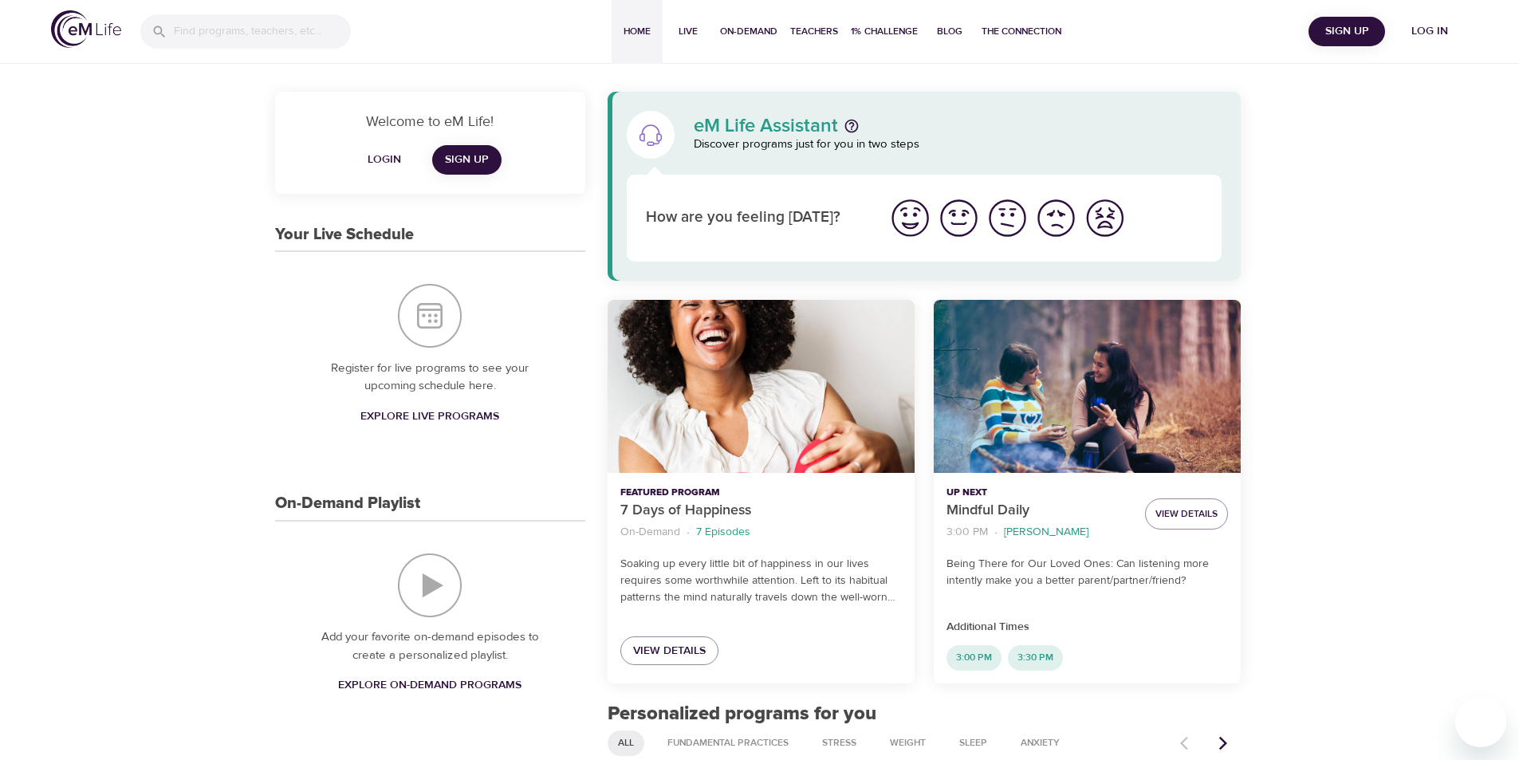
click at [372, 156] on span "Login" at bounding box center [384, 160] width 38 height 20
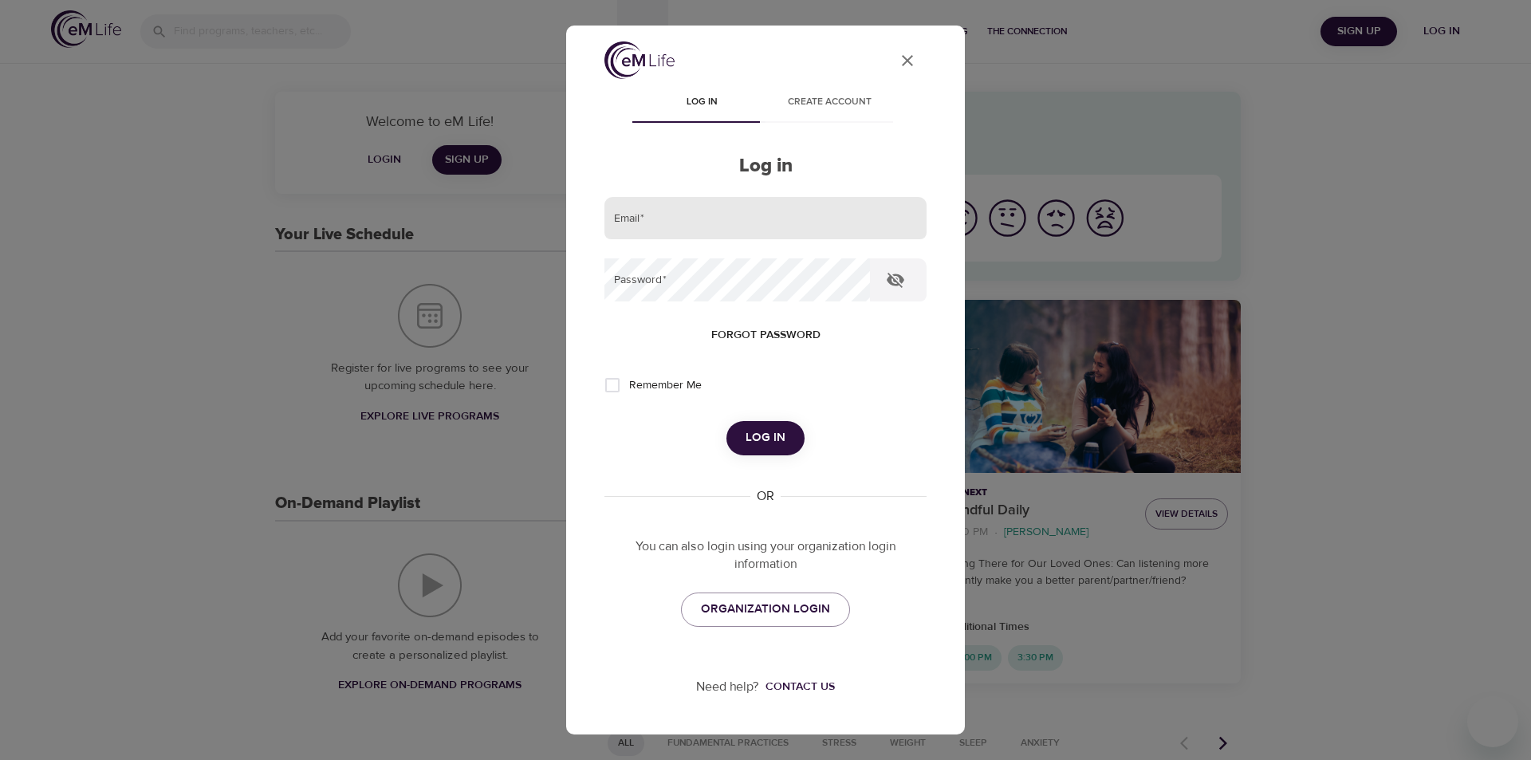
click at [743, 219] on input "email" at bounding box center [765, 218] width 322 height 43
type input "[EMAIL_ADDRESS][DOMAIN_NAME]"
click at [727, 421] on button "Log in" at bounding box center [766, 437] width 78 height 33
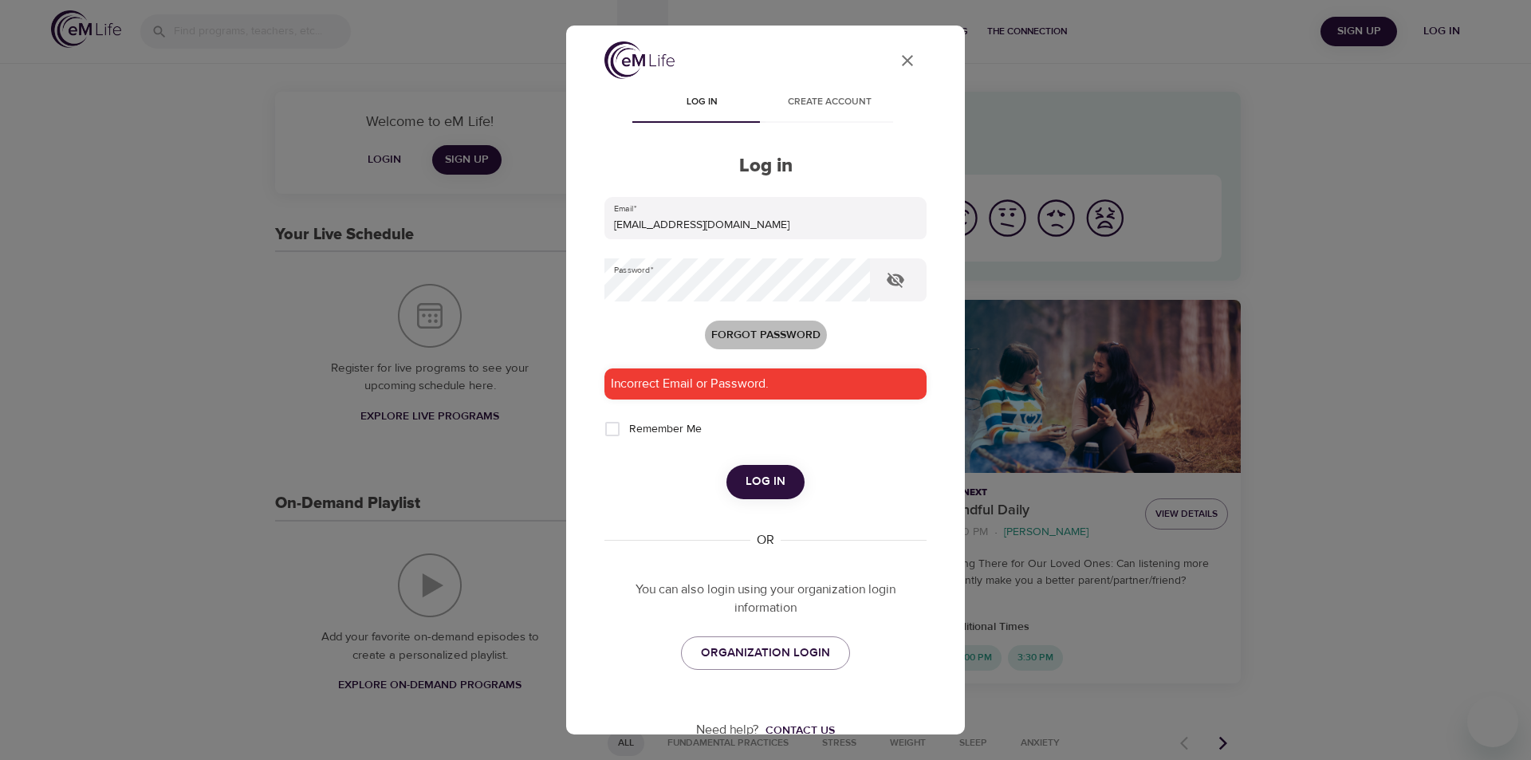
click at [742, 333] on span "Forgot password" at bounding box center [765, 335] width 109 height 20
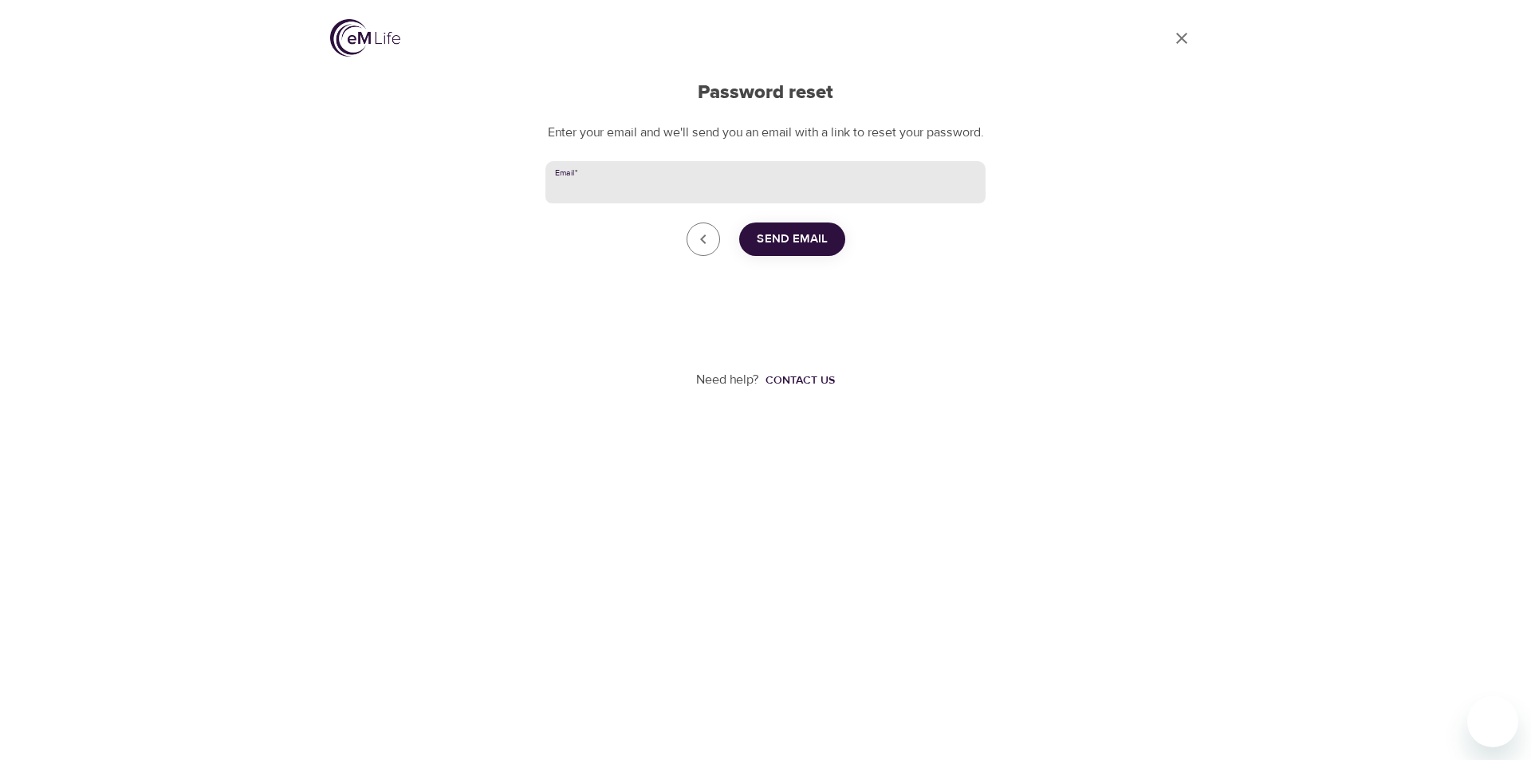
click at [666, 204] on input "Email   *" at bounding box center [765, 182] width 440 height 43
type input "[EMAIL_ADDRESS][DOMAIN_NAME]"
click at [730, 356] on div "Need help? Contact us" at bounding box center [765, 380] width 440 height 210
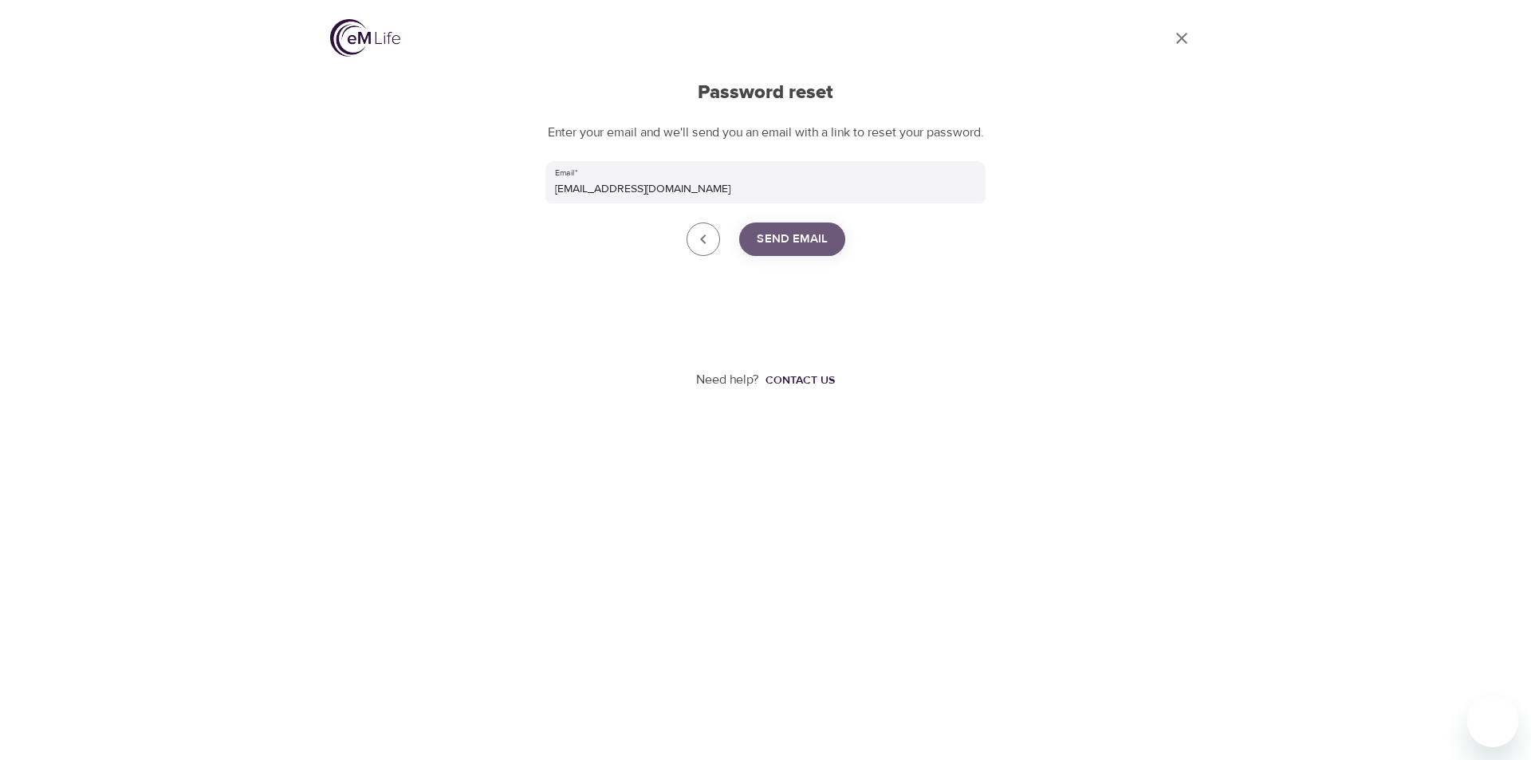
click at [789, 250] on span "Send Email" at bounding box center [792, 239] width 71 height 21
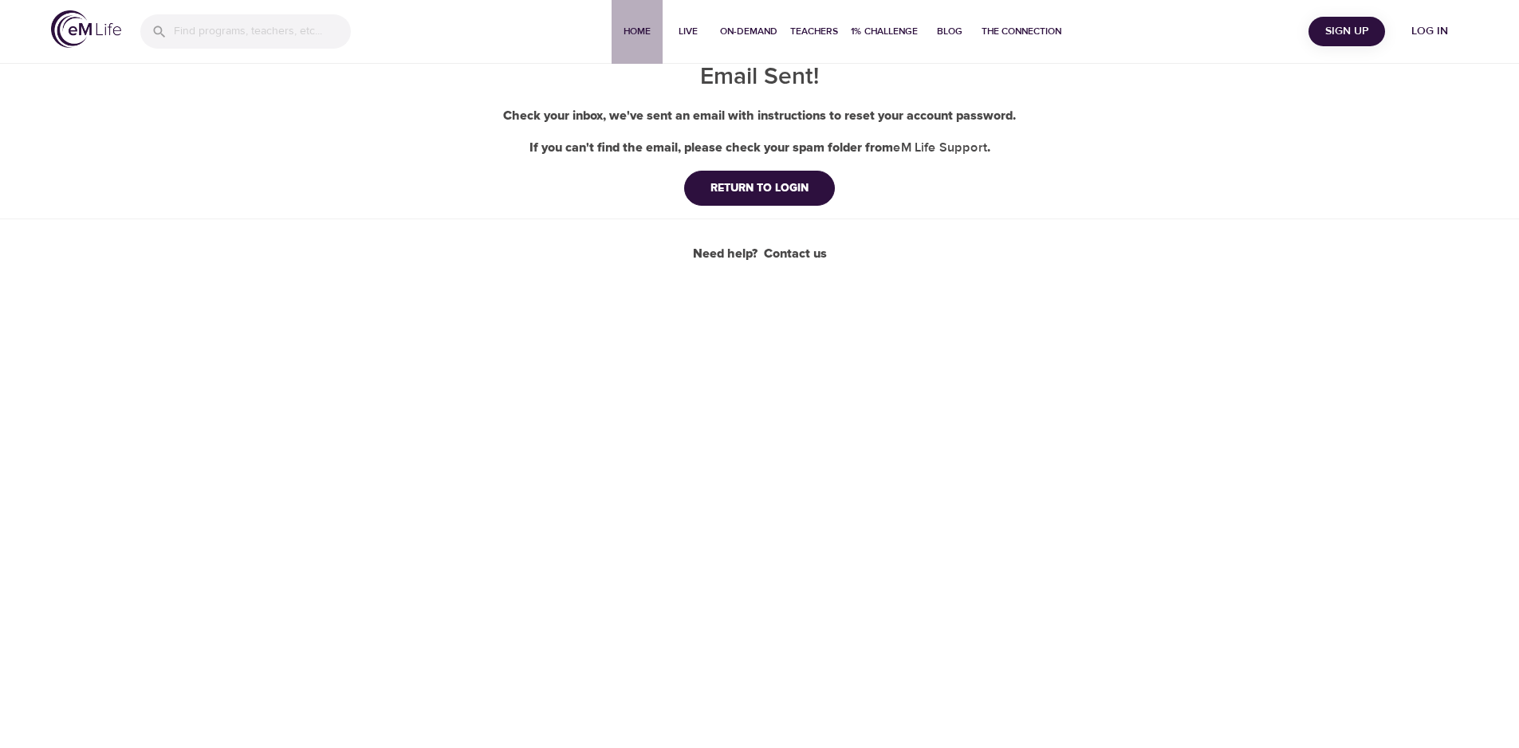
click at [649, 33] on span "Home" at bounding box center [637, 31] width 38 height 17
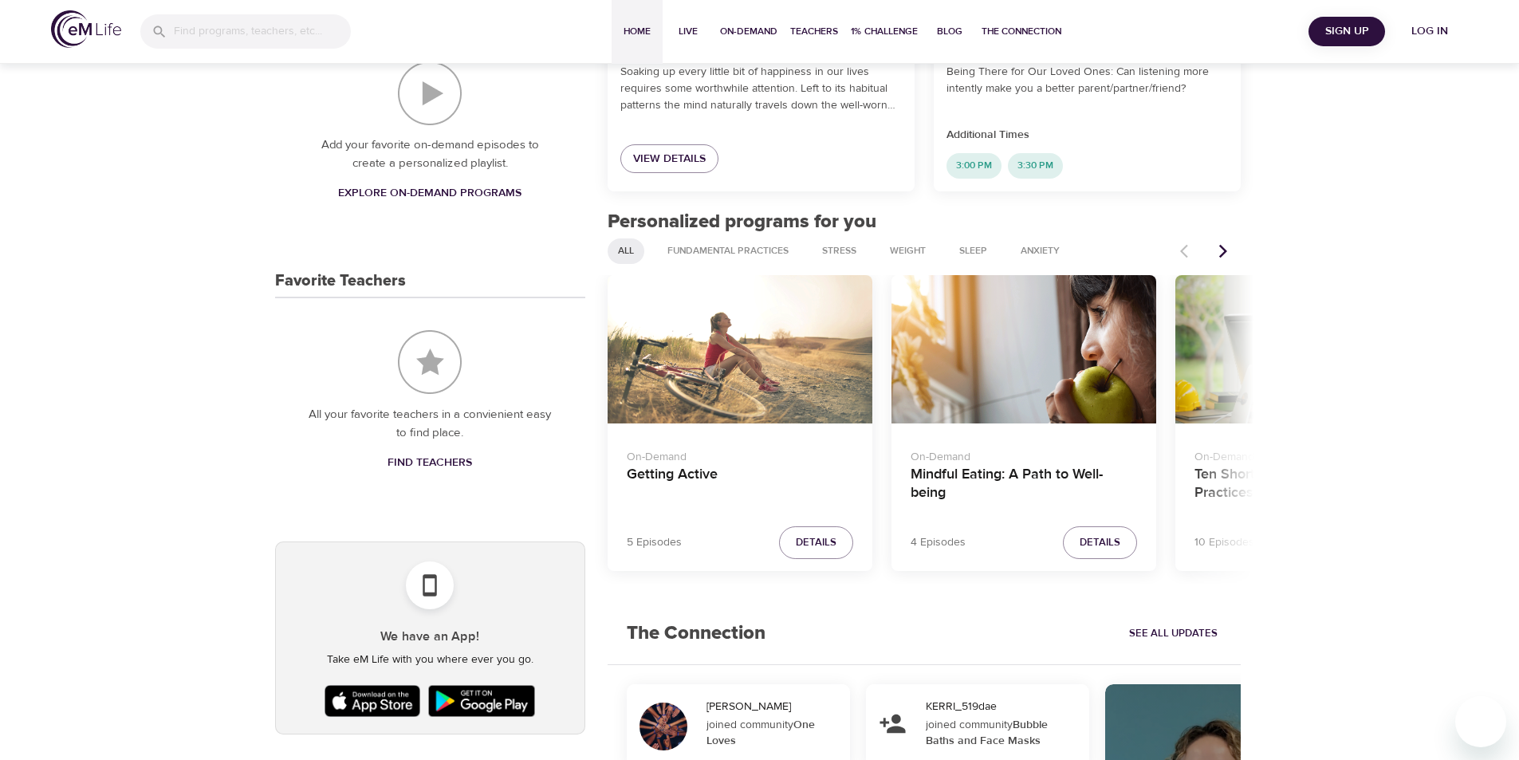
scroll to position [478, 0]
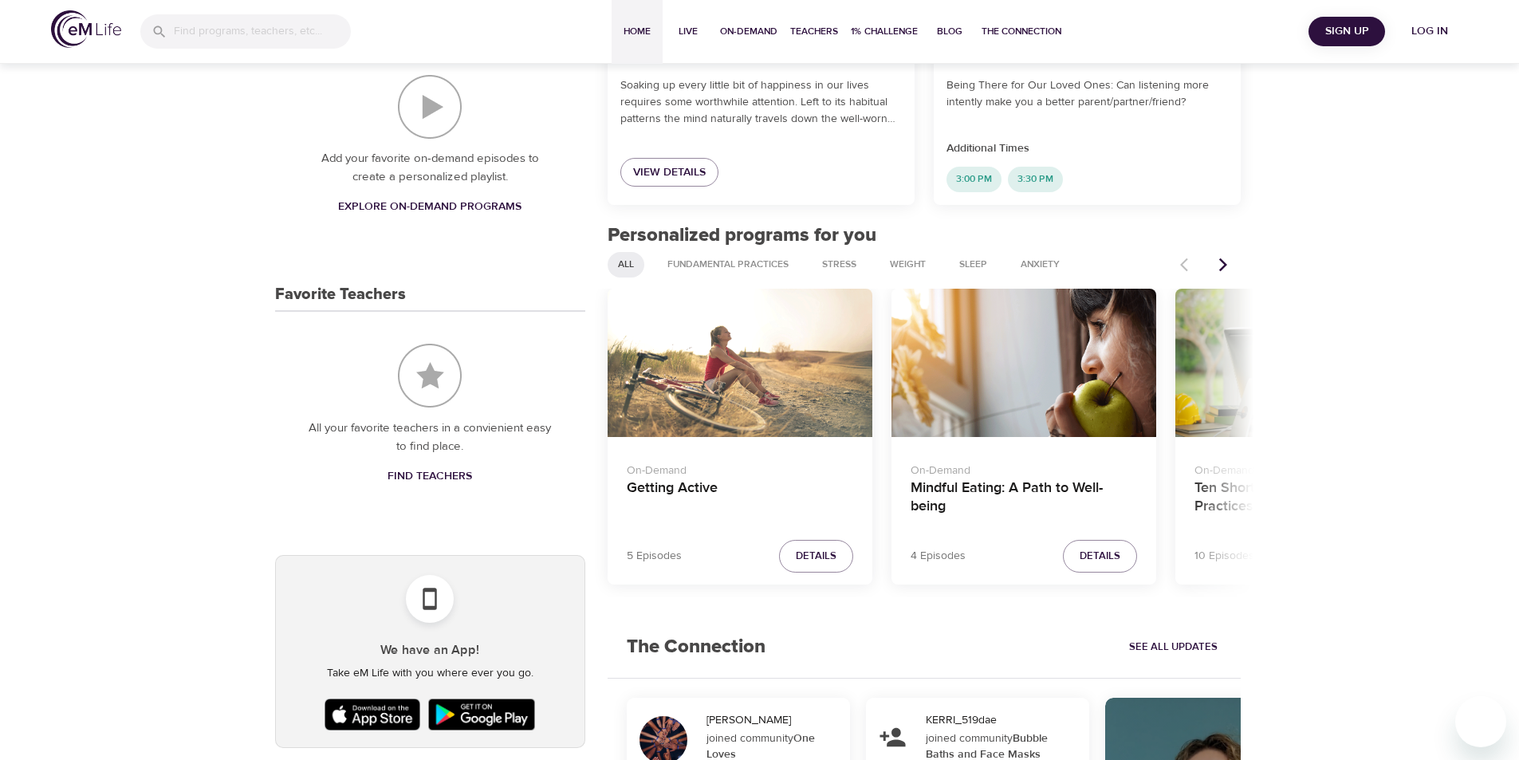
click at [1224, 264] on icon "Next items" at bounding box center [1223, 265] width 16 height 16
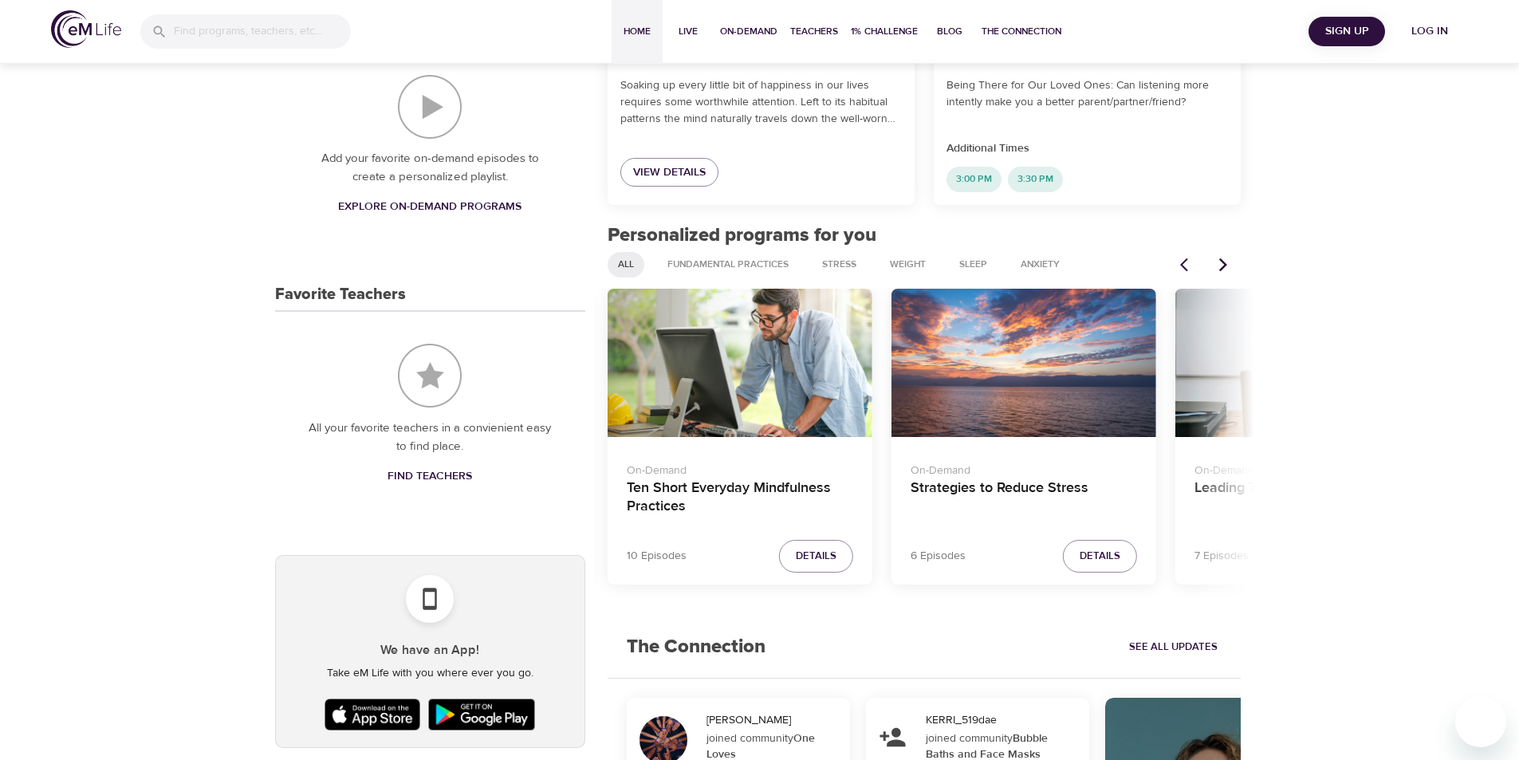
click at [1225, 265] on icon "Next items" at bounding box center [1223, 265] width 8 height 14
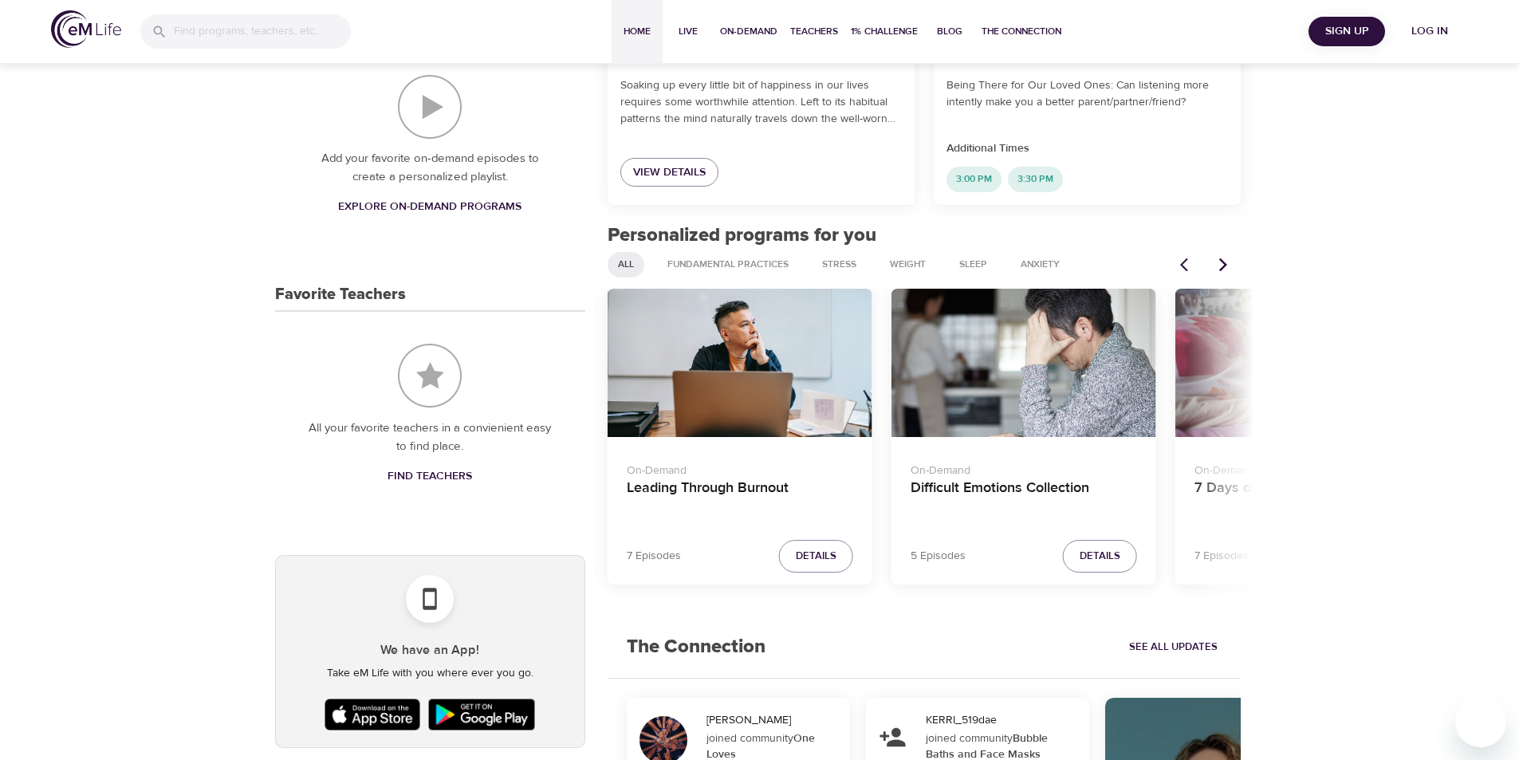
click at [1225, 265] on icon "Next items" at bounding box center [1223, 265] width 8 height 14
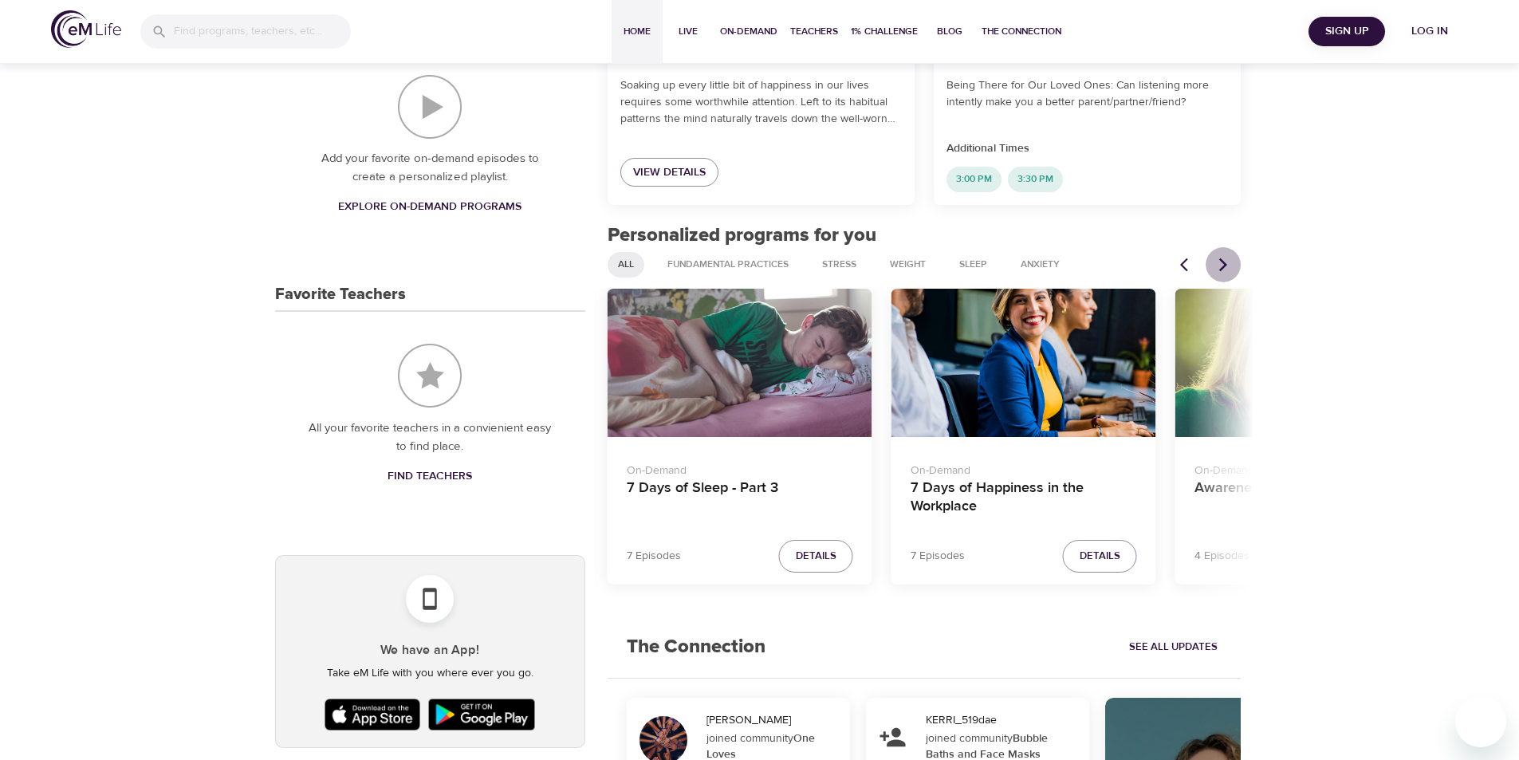
click at [1225, 265] on icon "Next items" at bounding box center [1223, 265] width 8 height 14
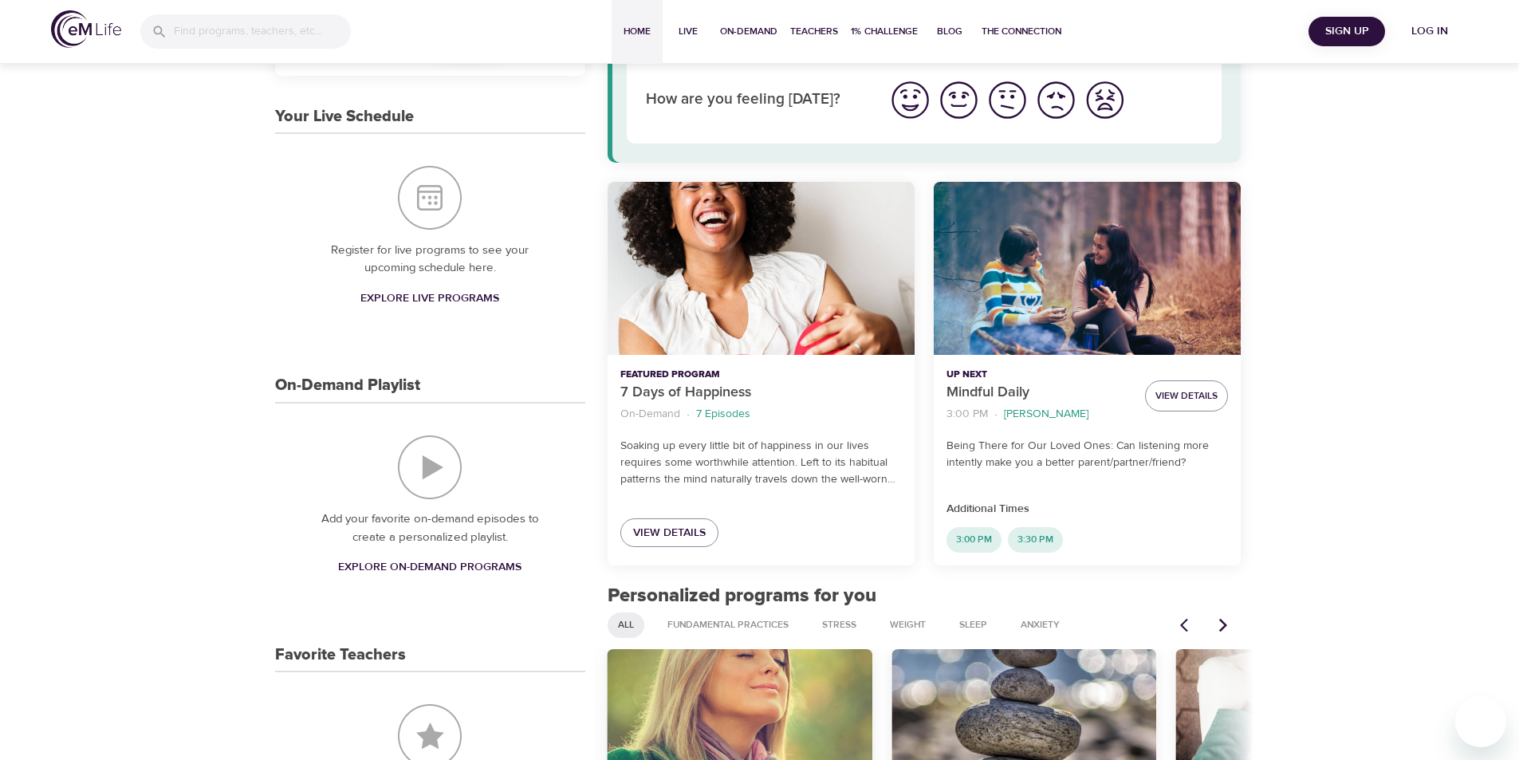
scroll to position [0, 0]
